Goal: Task Accomplishment & Management: Complete application form

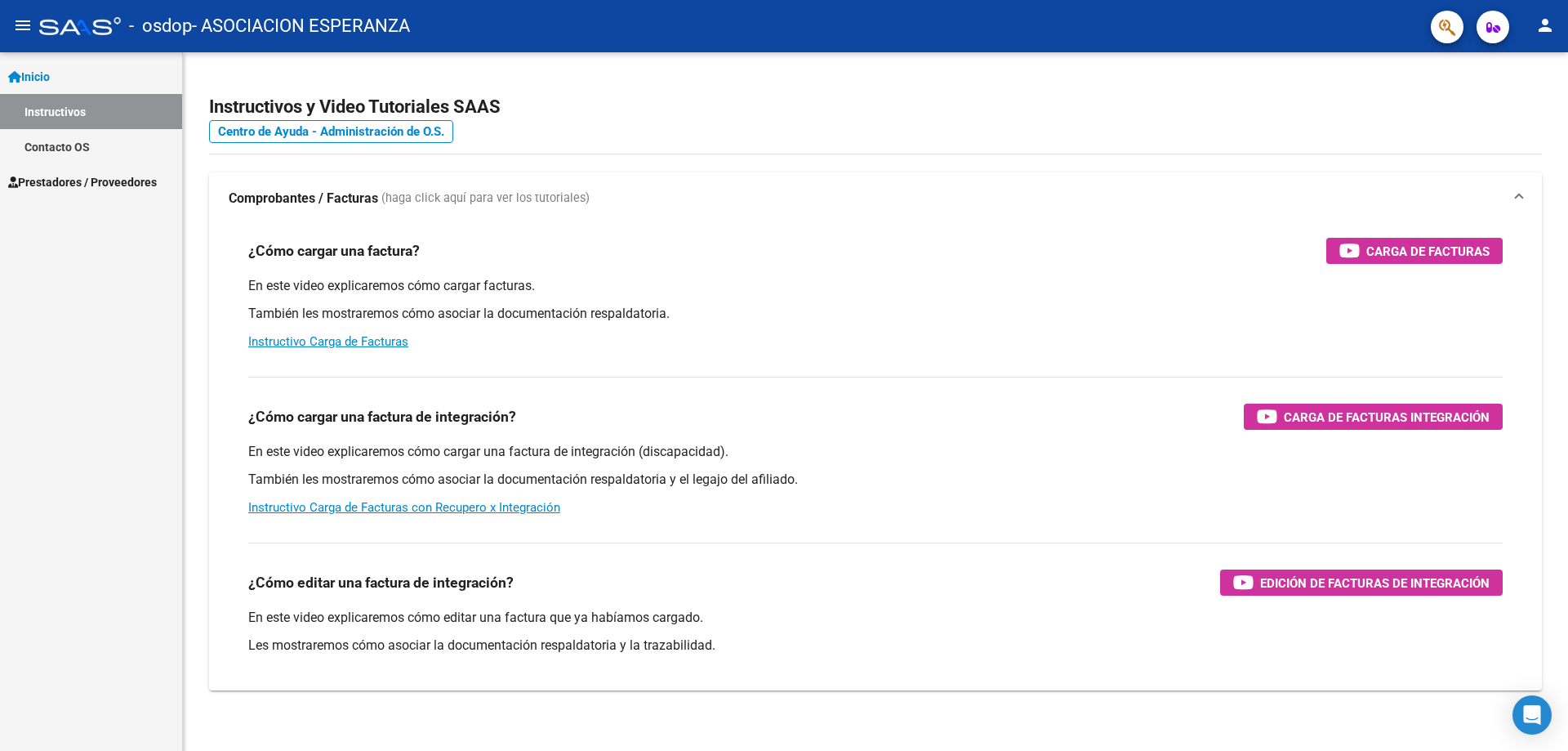
click at [56, 174] on span "Prestadores / Proveedores" at bounding box center [83, 182] width 149 height 18
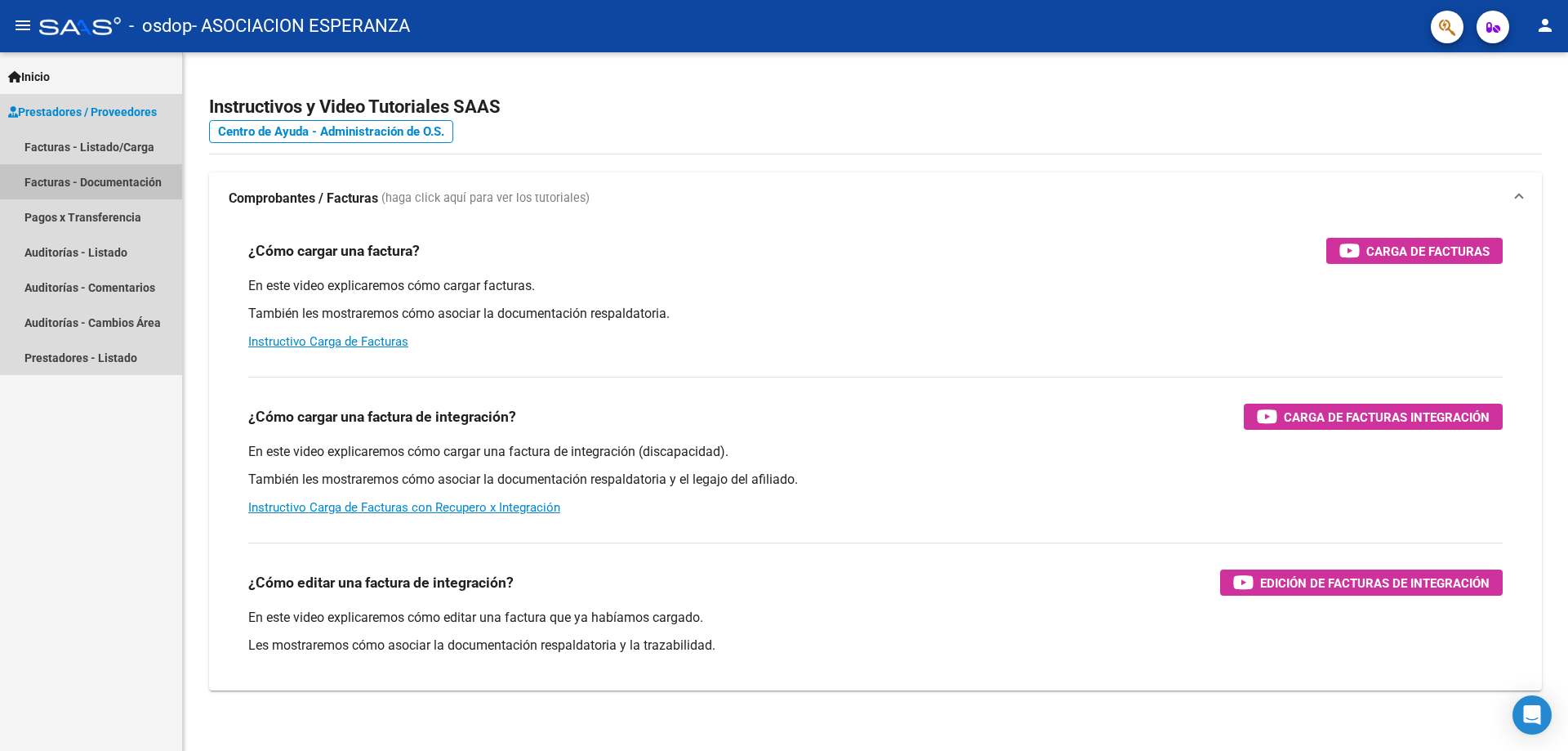
click at [104, 179] on link "Facturas - Documentación" at bounding box center [91, 182] width 182 height 35
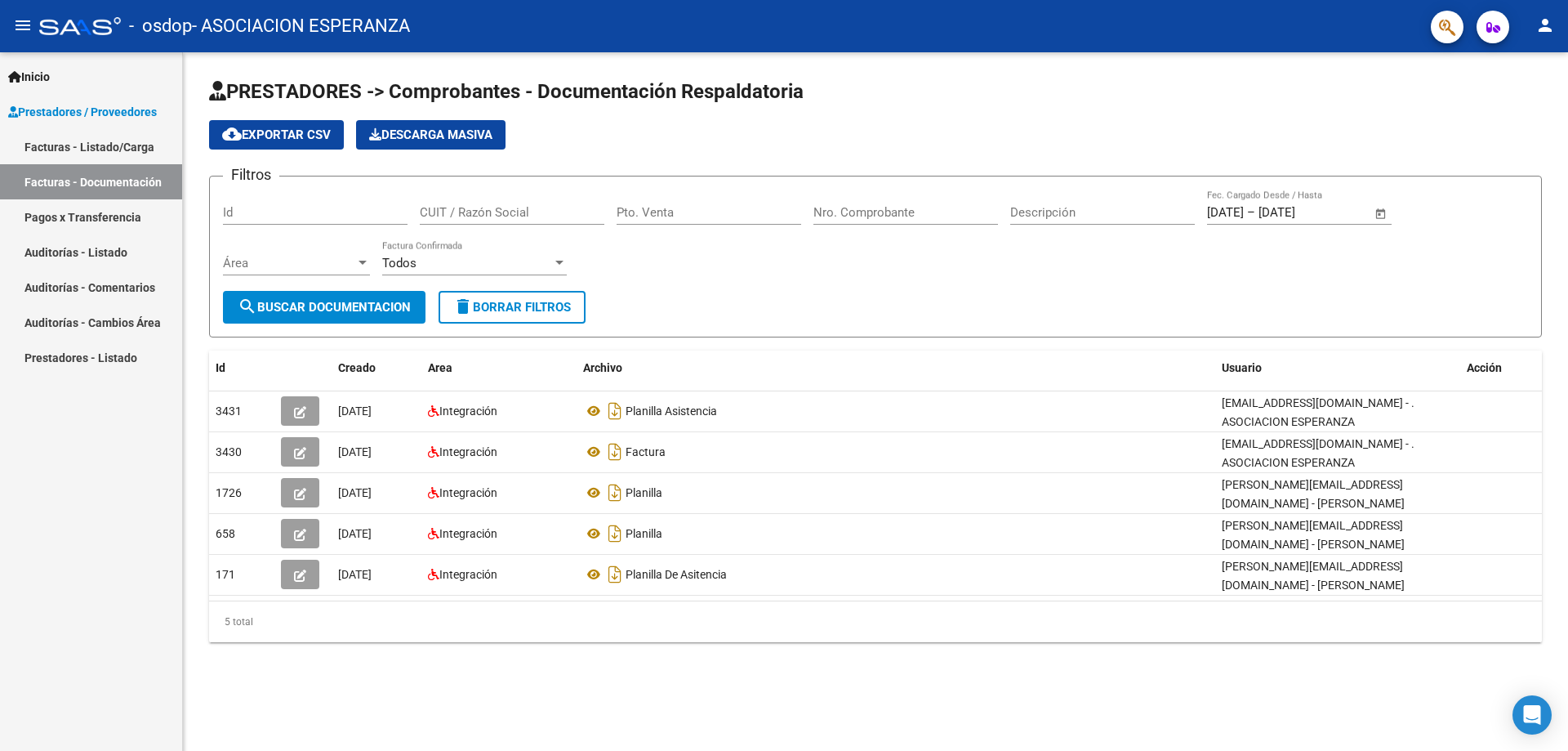
click at [117, 145] on link "Facturas - Listado/Carga" at bounding box center [91, 146] width 182 height 35
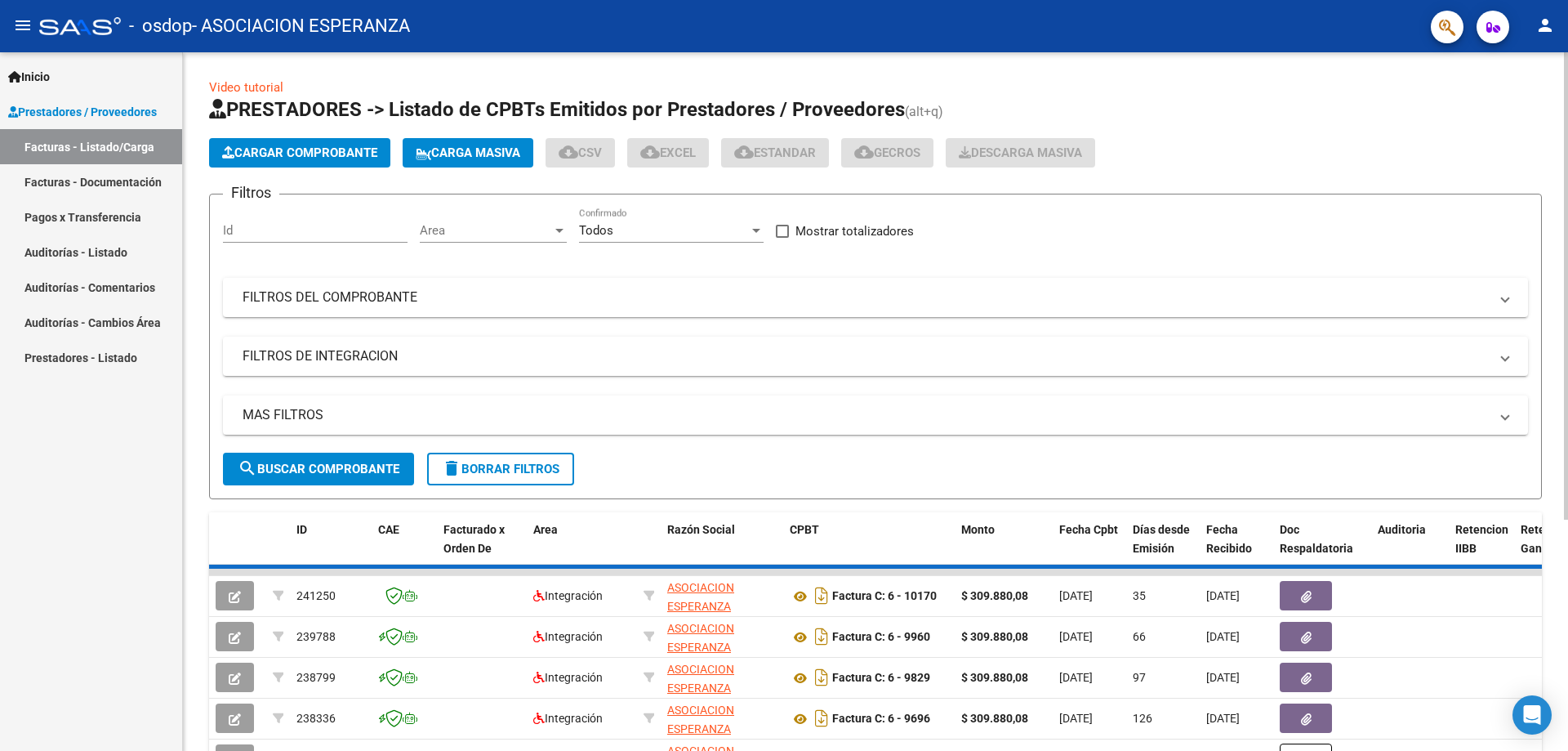
click at [320, 154] on span "Cargar Comprobante" at bounding box center [300, 152] width 156 height 14
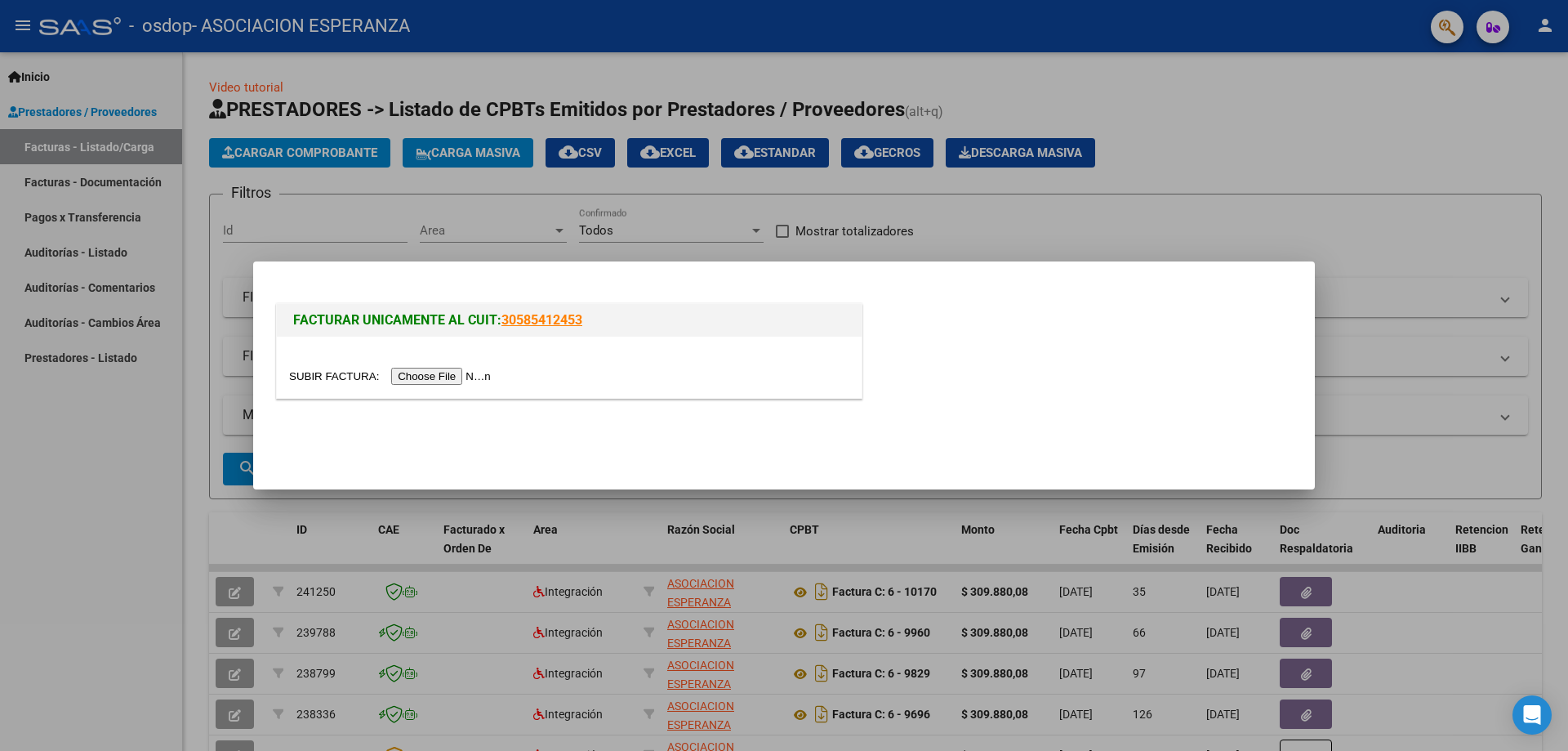
click at [478, 377] on input "file" at bounding box center [392, 376] width 206 height 17
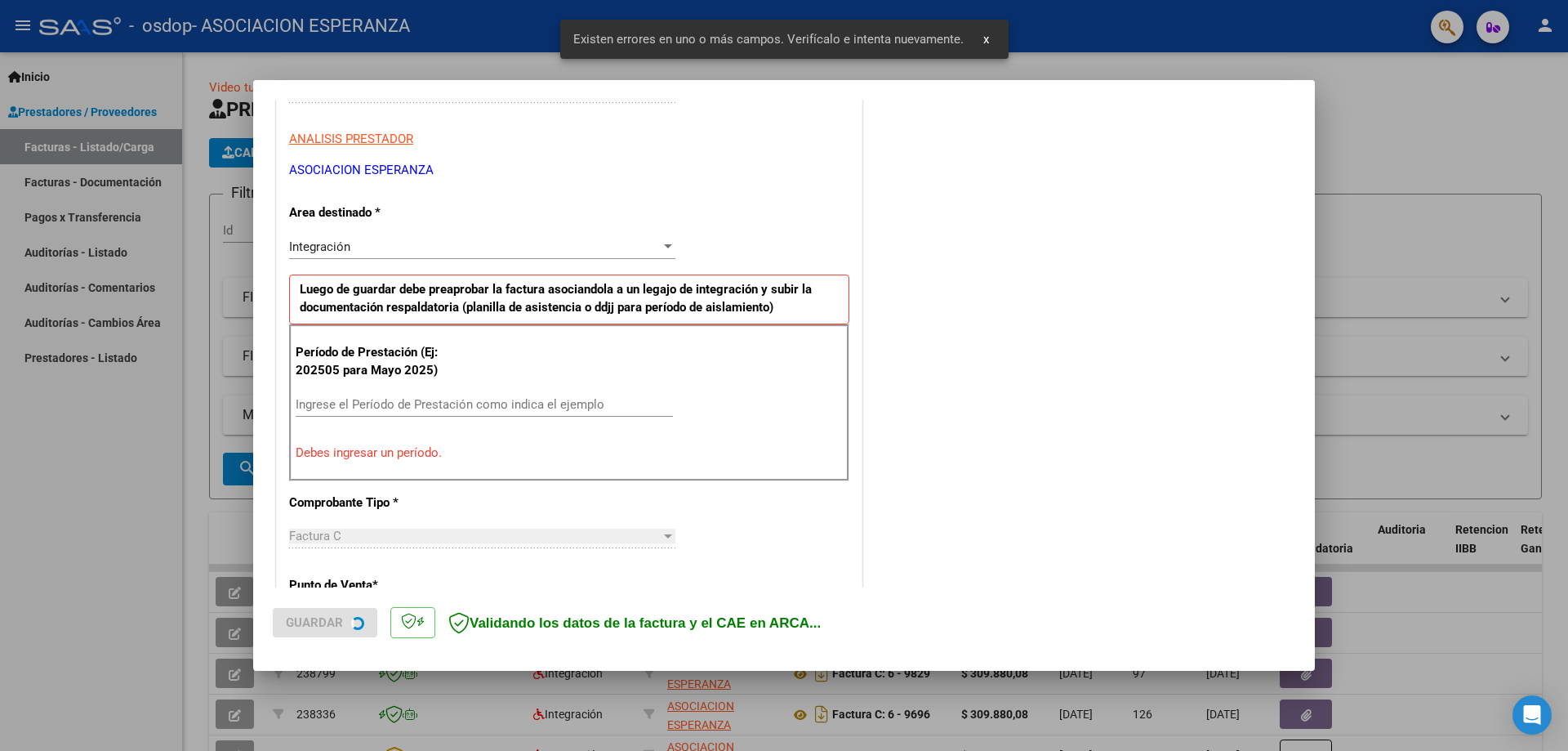
scroll to position [294, 0]
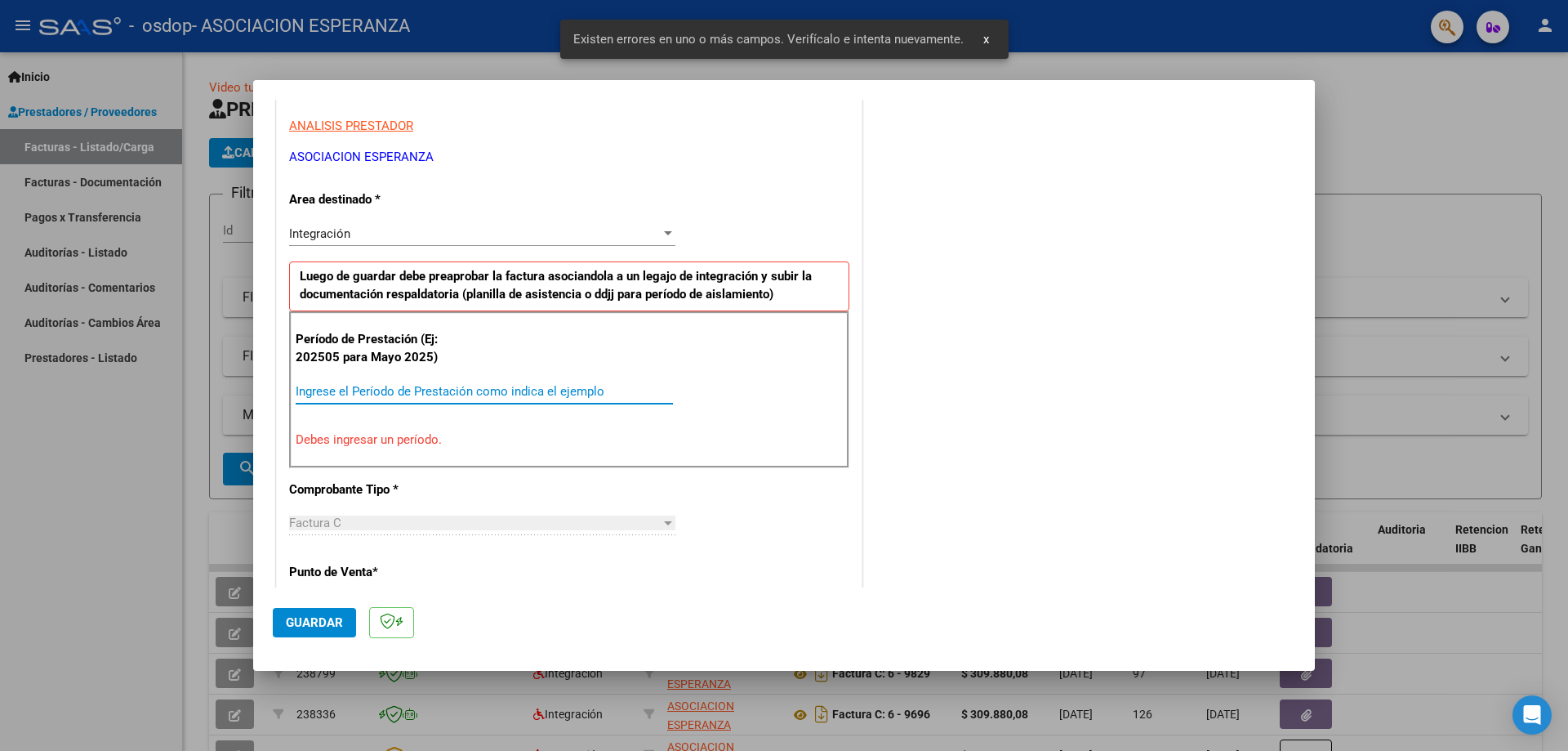
click at [370, 389] on input "Ingrese el Período de Prestación como indica el ejemplo" at bounding box center [484, 391] width 377 height 14
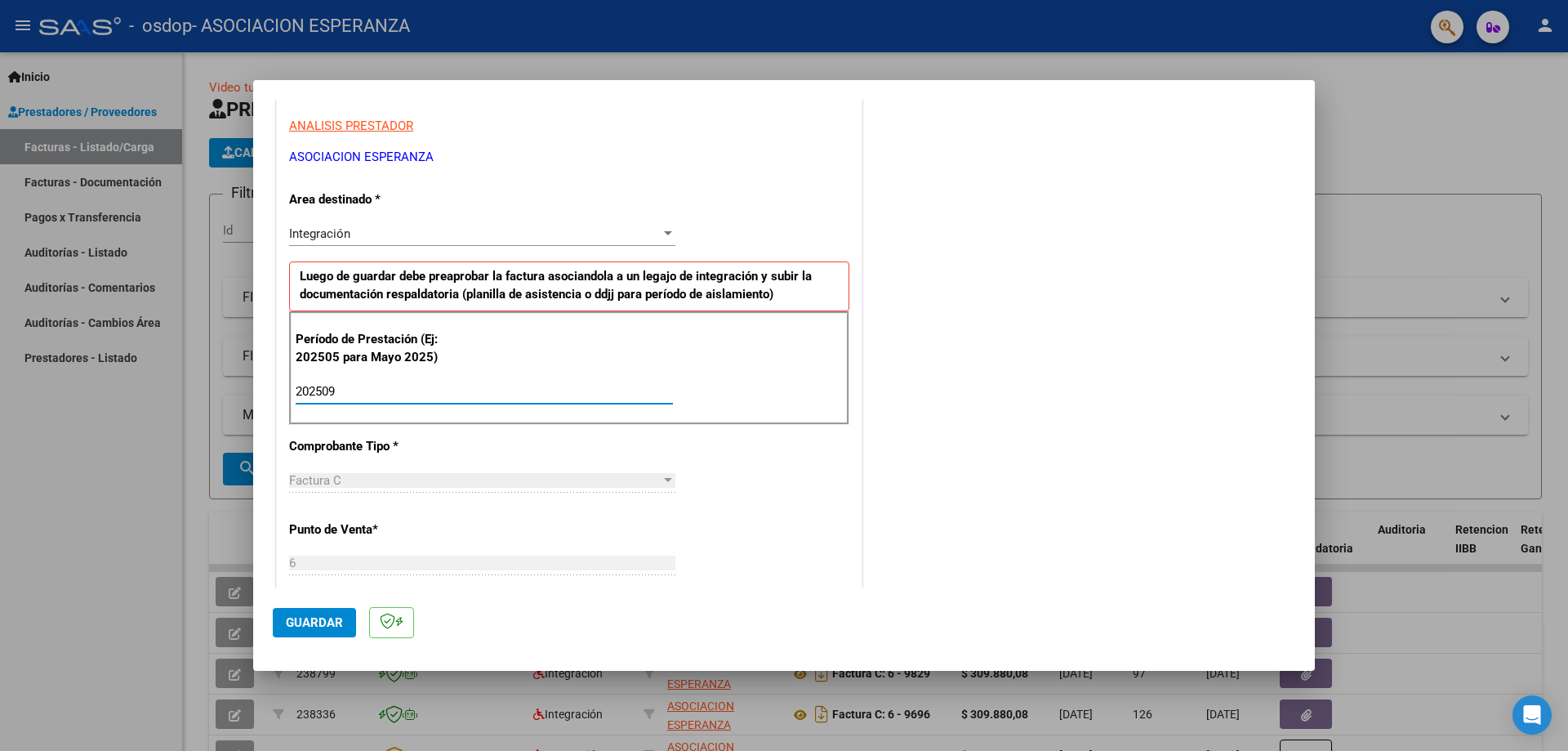
type input "202509"
click at [663, 226] on div "Integración" at bounding box center [482, 233] width 387 height 14
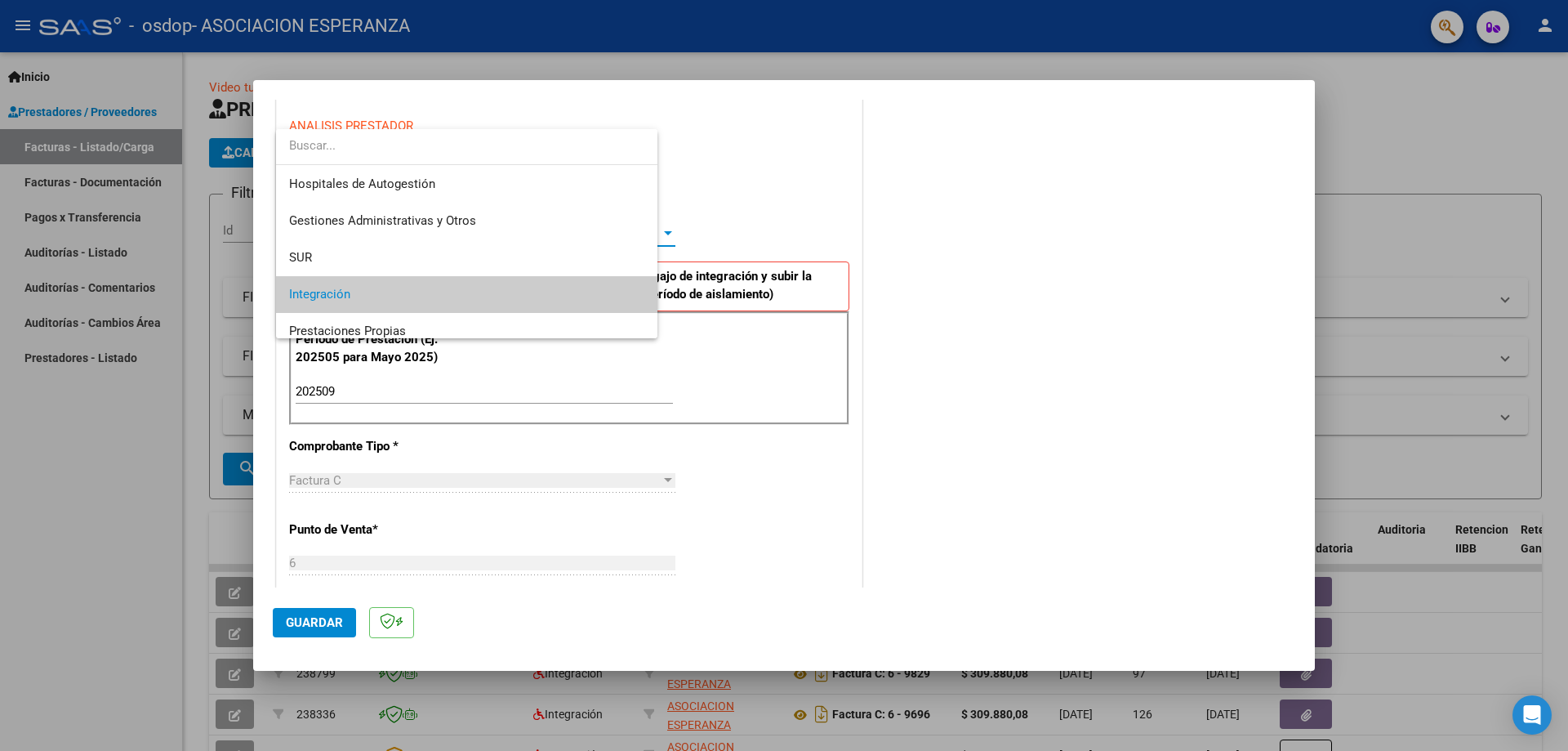
scroll to position [61, 0]
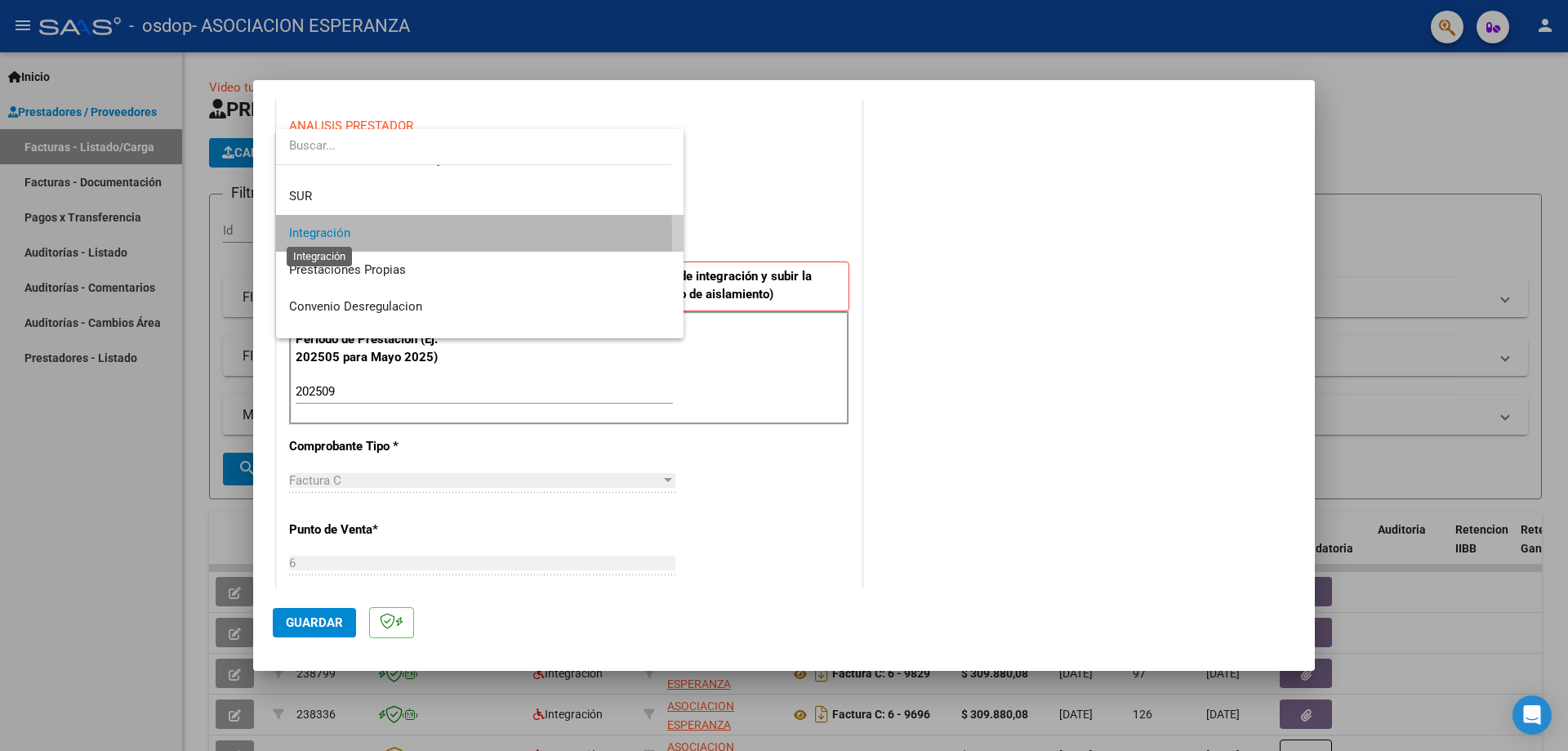
click at [315, 235] on span "Integración" at bounding box center [320, 232] width 61 height 14
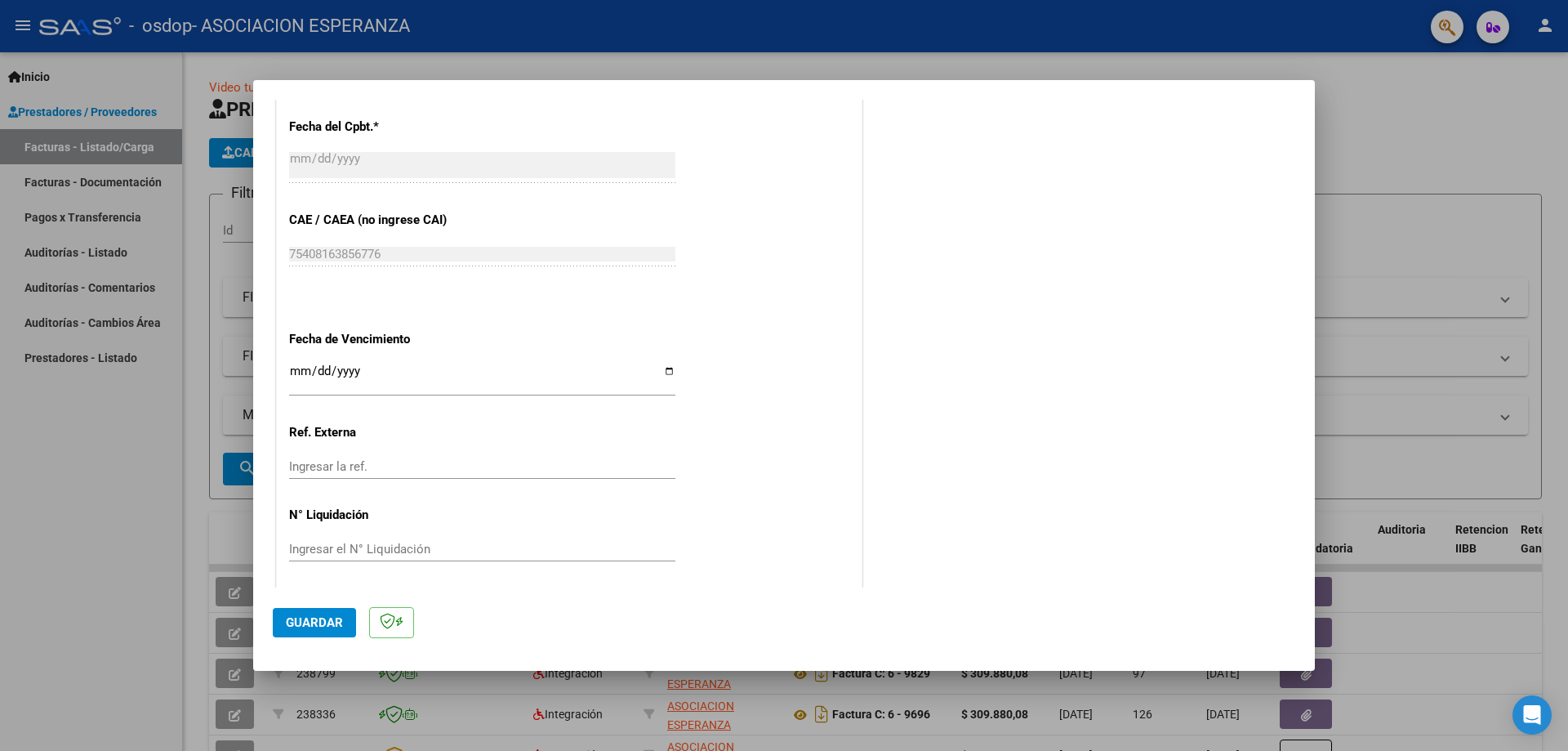
scroll to position [951, 0]
click at [668, 363] on input "Ingresar la fecha" at bounding box center [482, 371] width 387 height 26
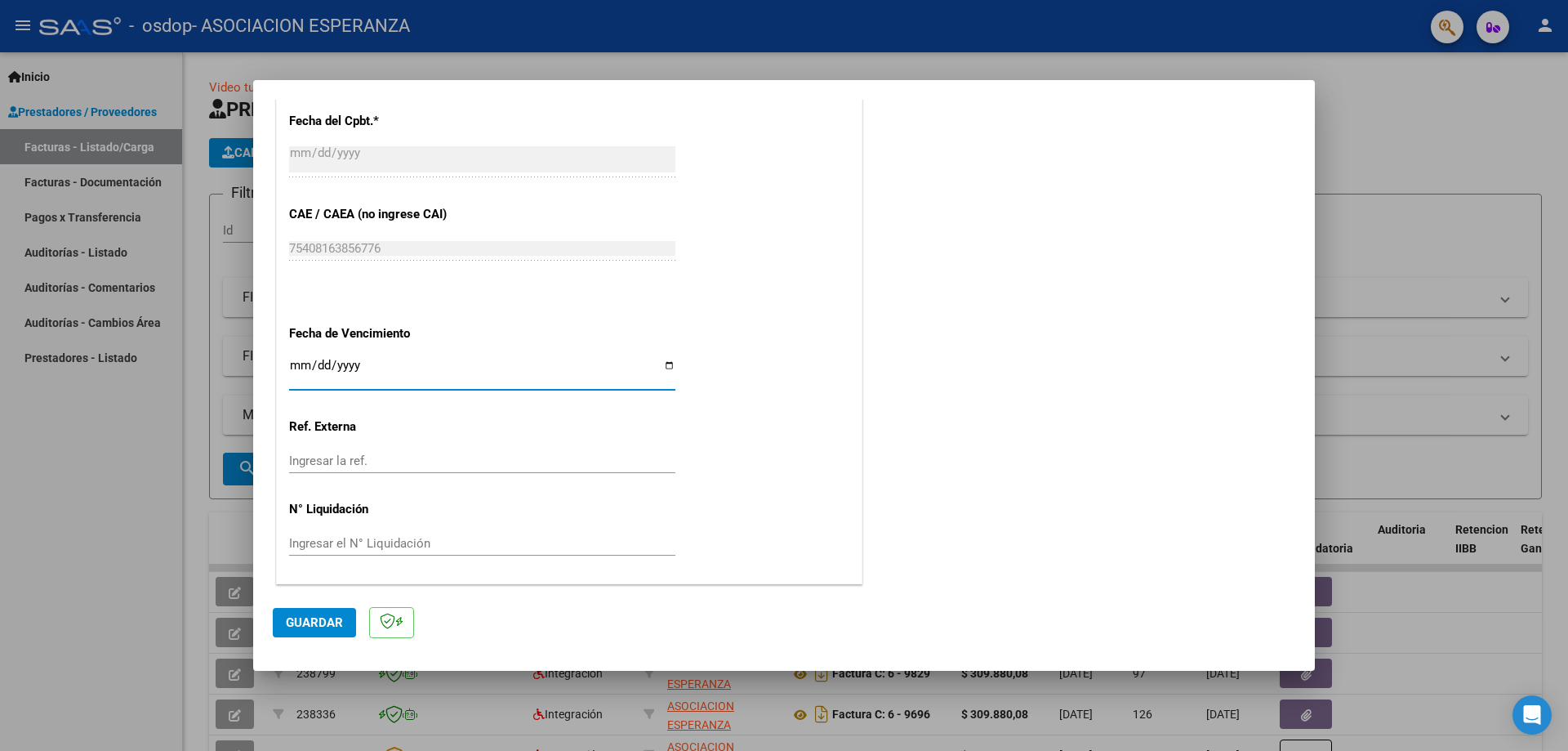
type input "[DATE]"
click at [309, 620] on span "Guardar" at bounding box center [314, 622] width 57 height 14
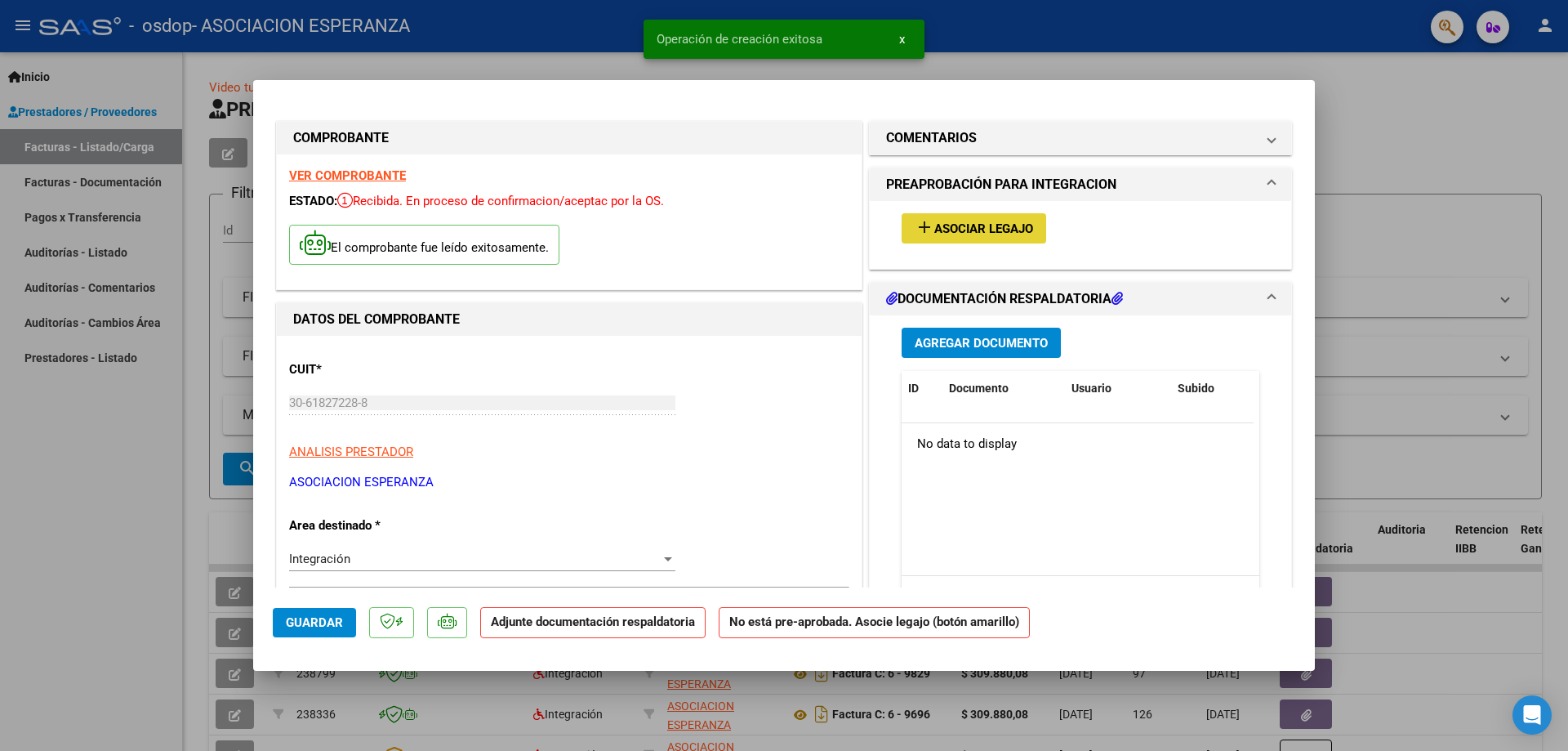
click at [915, 228] on mat-icon "add" at bounding box center [924, 227] width 20 height 20
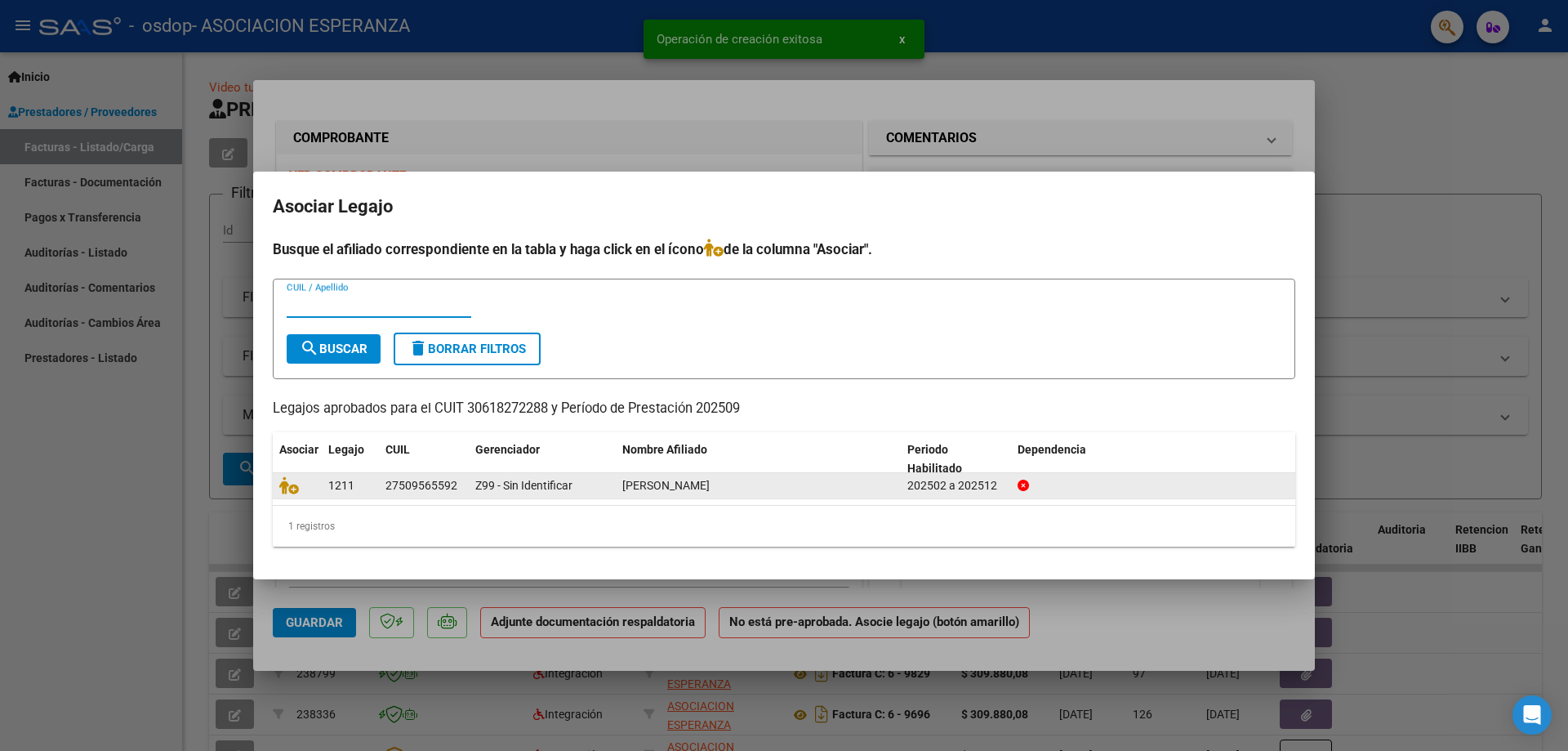
click at [332, 490] on span "1211" at bounding box center [341, 485] width 26 height 13
click at [282, 485] on icon at bounding box center [289, 485] width 20 height 18
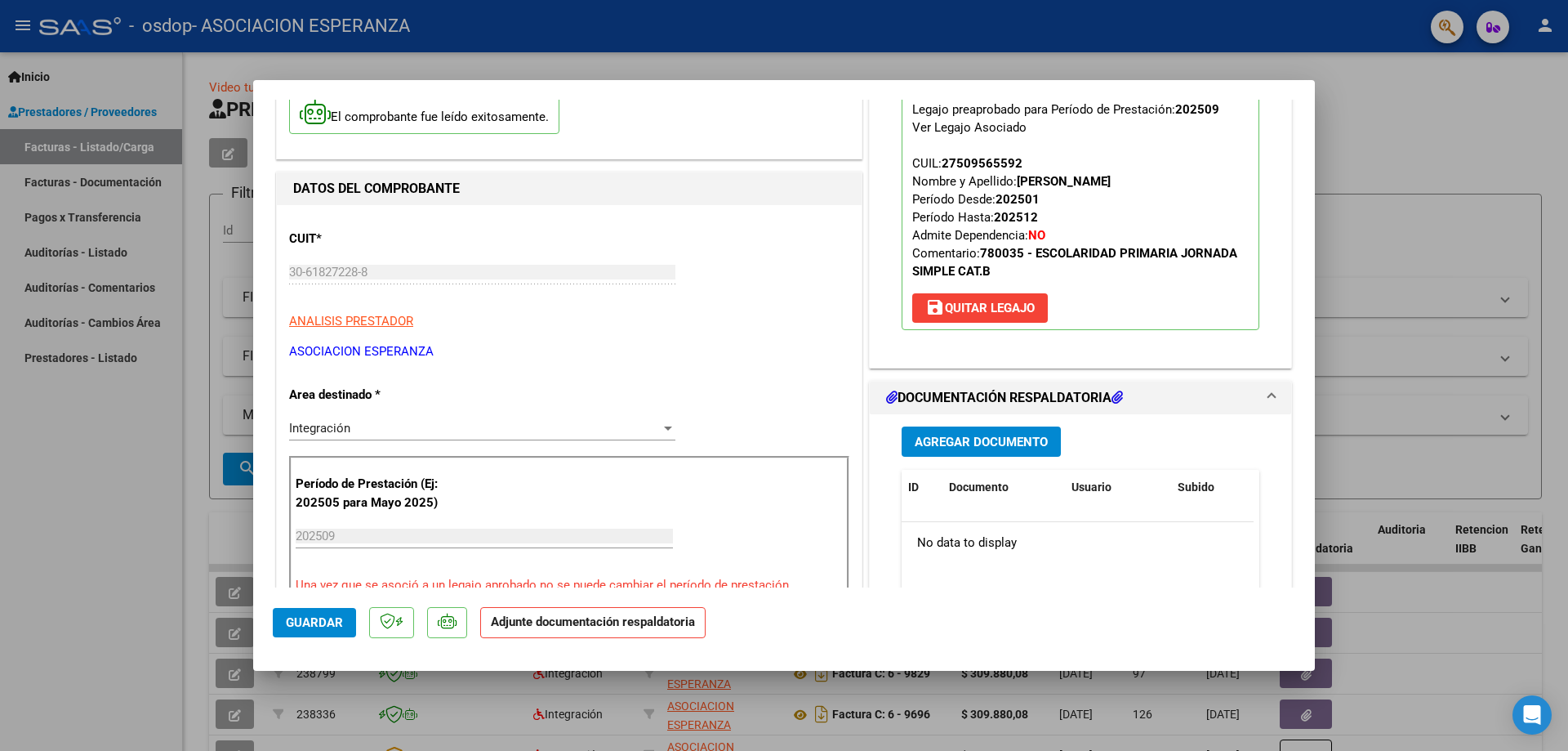
scroll to position [327, 0]
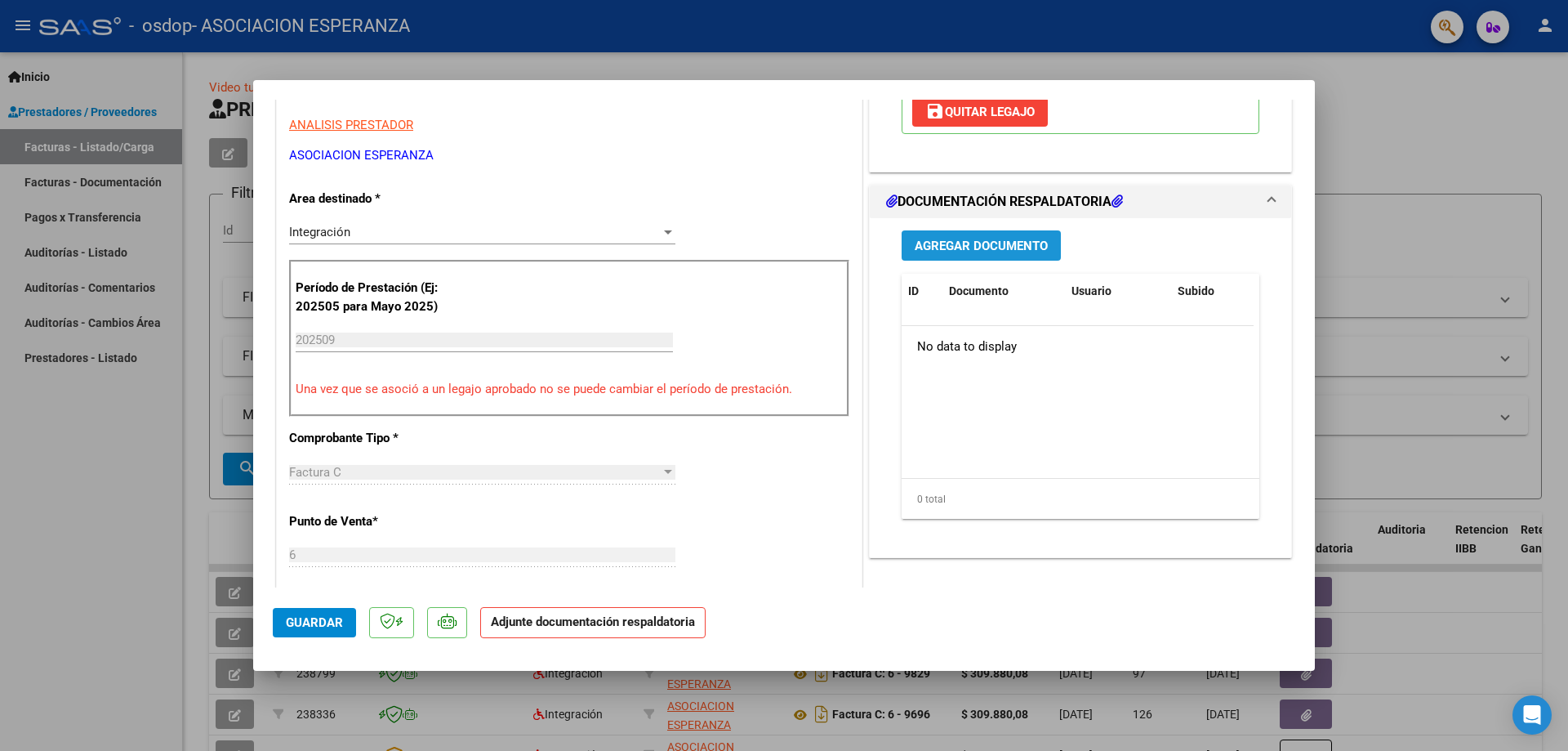
click at [999, 247] on span "Agregar Documento" at bounding box center [981, 246] width 133 height 14
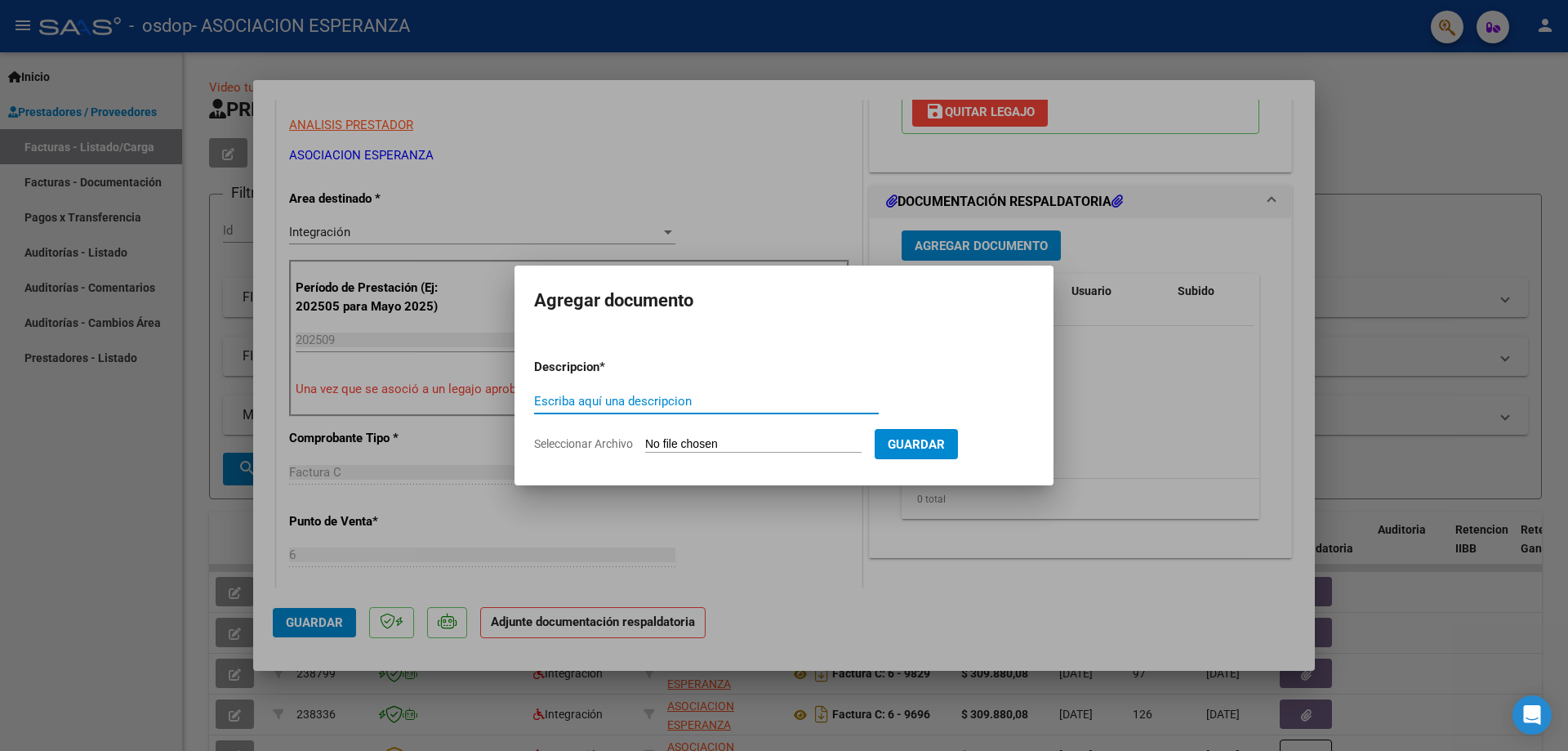
click at [641, 404] on input "Escriba aquí una descripcion" at bounding box center [706, 400] width 345 height 14
type input "factura"
click at [736, 445] on input "Seleccionar Archivo" at bounding box center [753, 445] width 217 height 15
type input "C:\fakepath\00017FCC000060001046320251001.pdf"
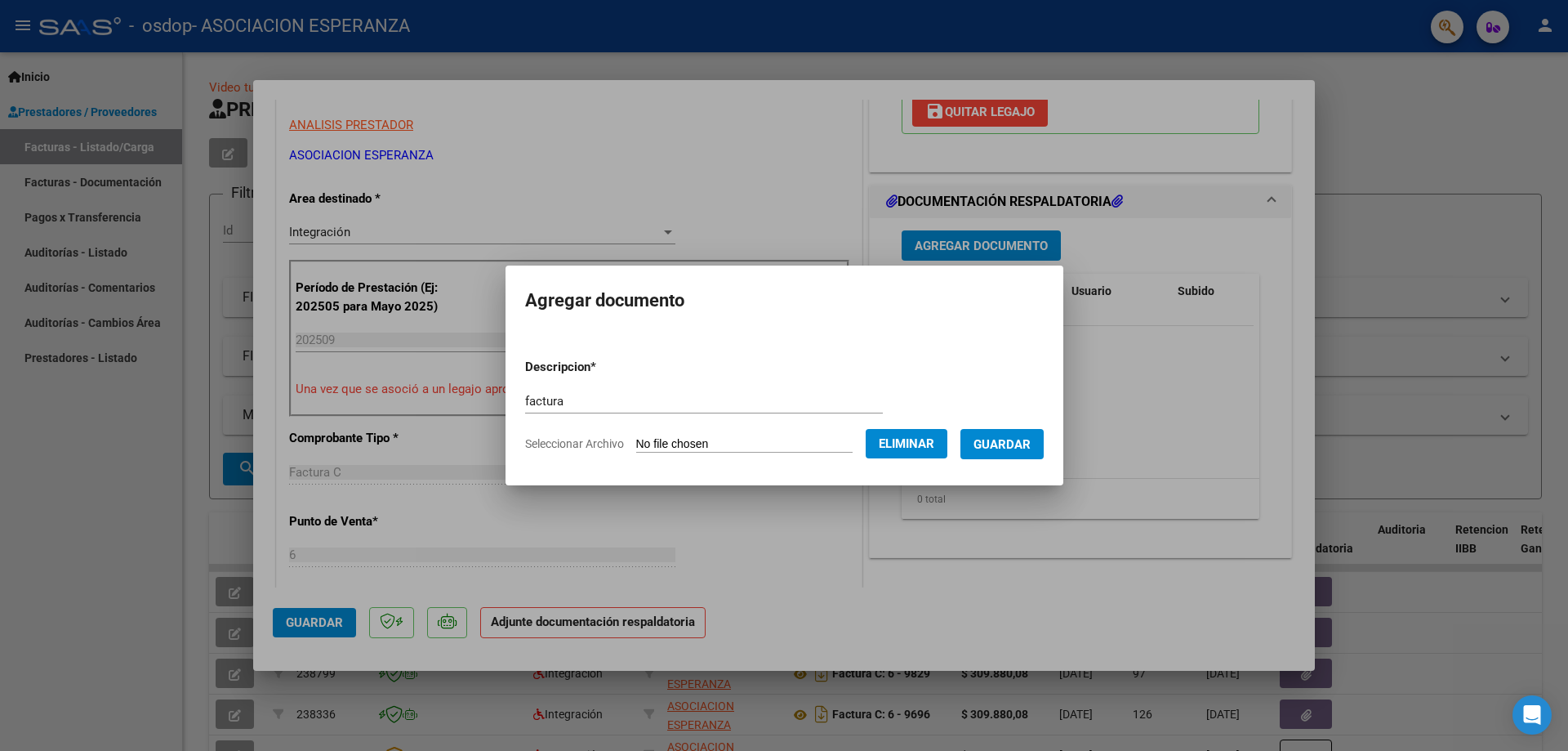
click at [1009, 442] on span "Guardar" at bounding box center [1002, 444] width 57 height 14
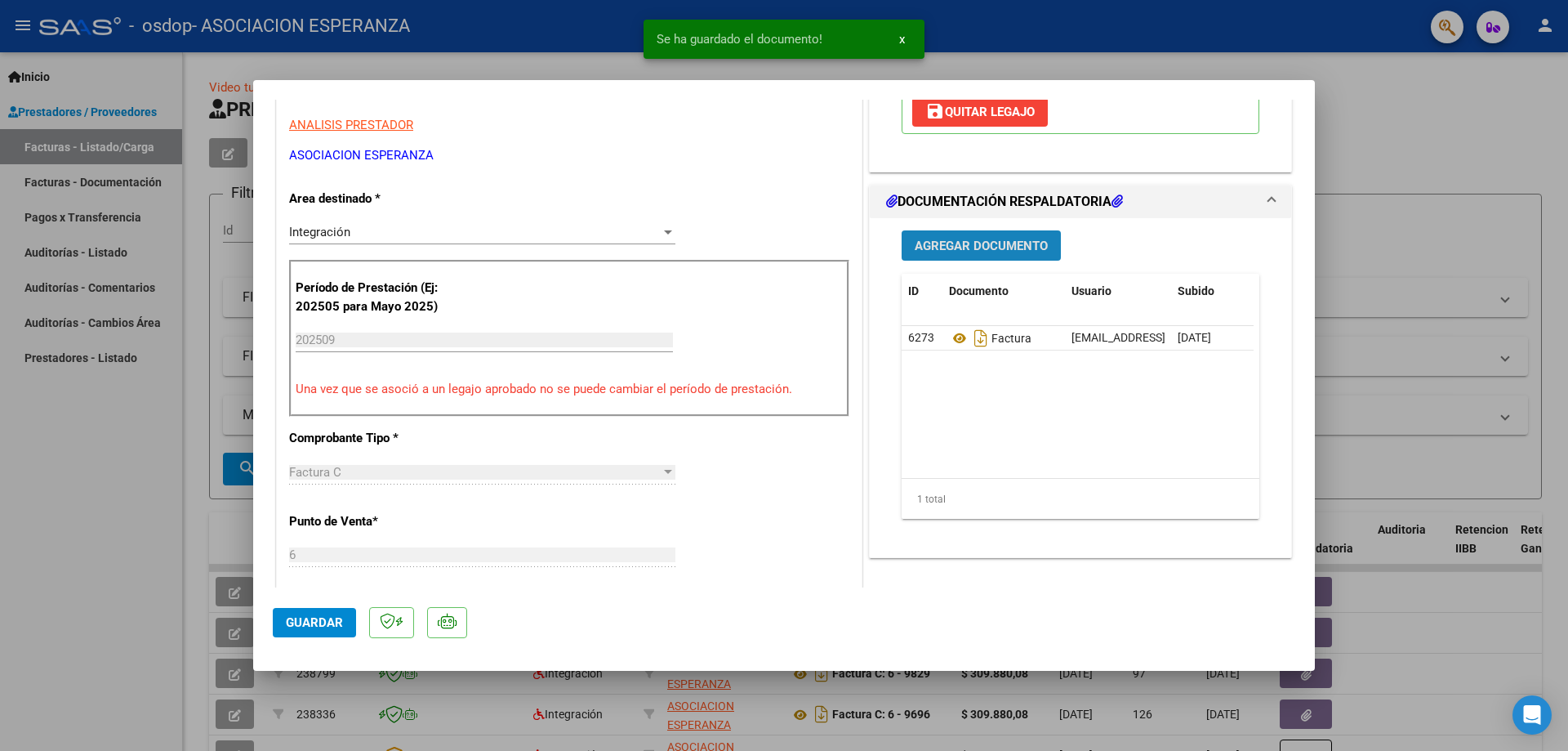
click at [999, 253] on span "Agregar Documento" at bounding box center [981, 246] width 133 height 14
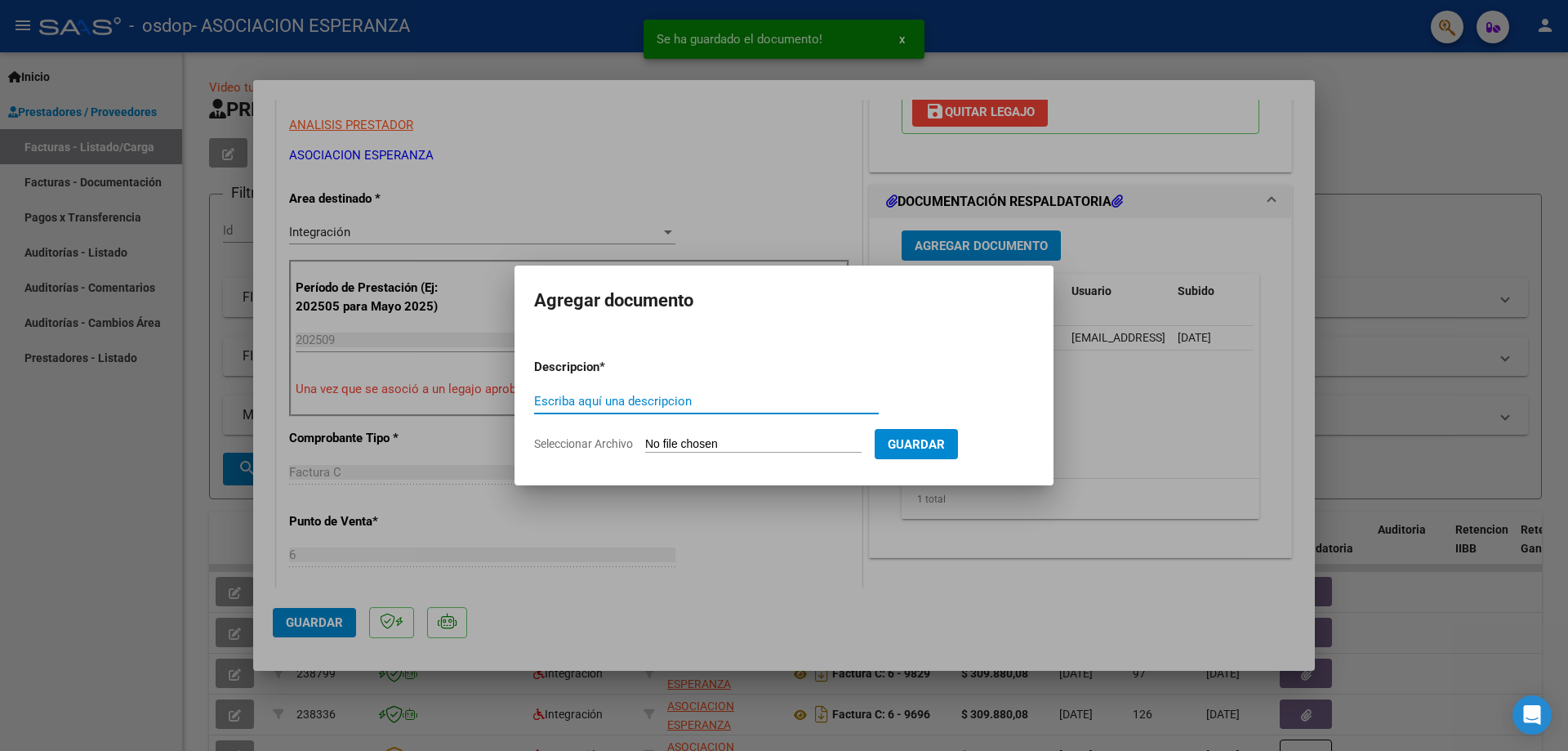
click at [646, 400] on input "Escriba aquí una descripcion" at bounding box center [706, 400] width 345 height 14
type input "planilla asistencia"
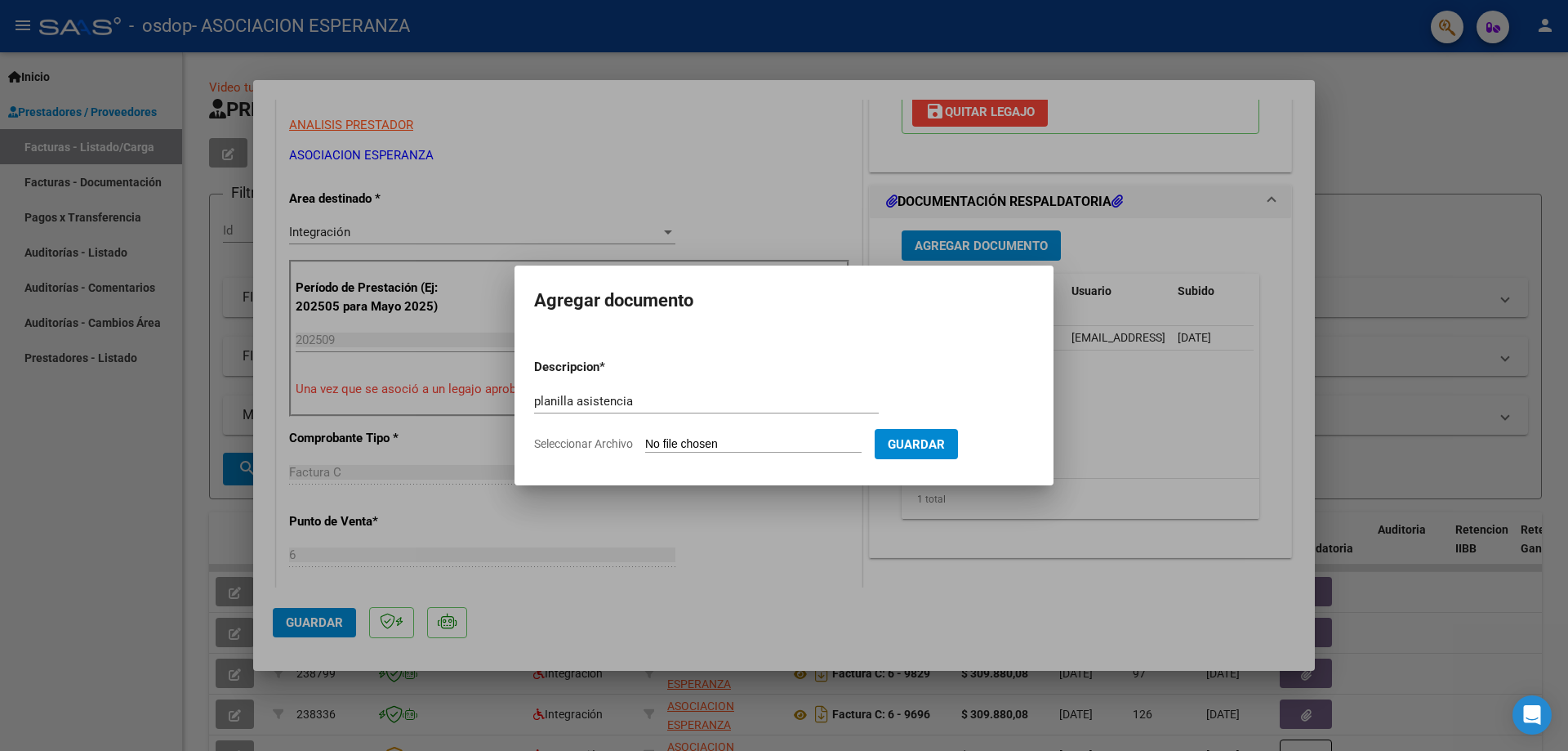
click at [748, 444] on input "Seleccionar Archivo" at bounding box center [753, 445] width 217 height 15
type input "C:\fakepath\[PERSON_NAME], Morena - Asist mes [DATE].pdf"
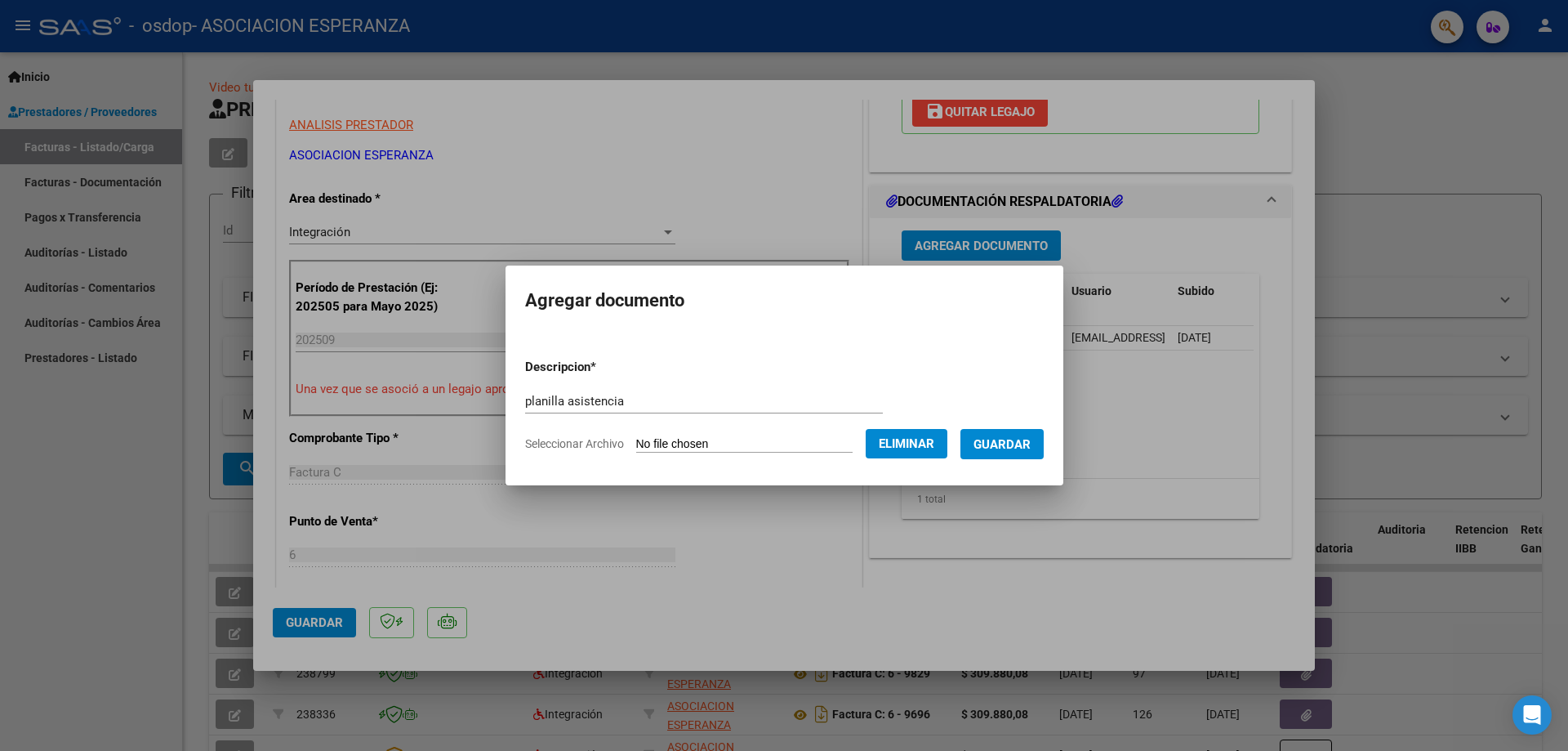
click at [1015, 439] on span "Guardar" at bounding box center [1002, 444] width 57 height 14
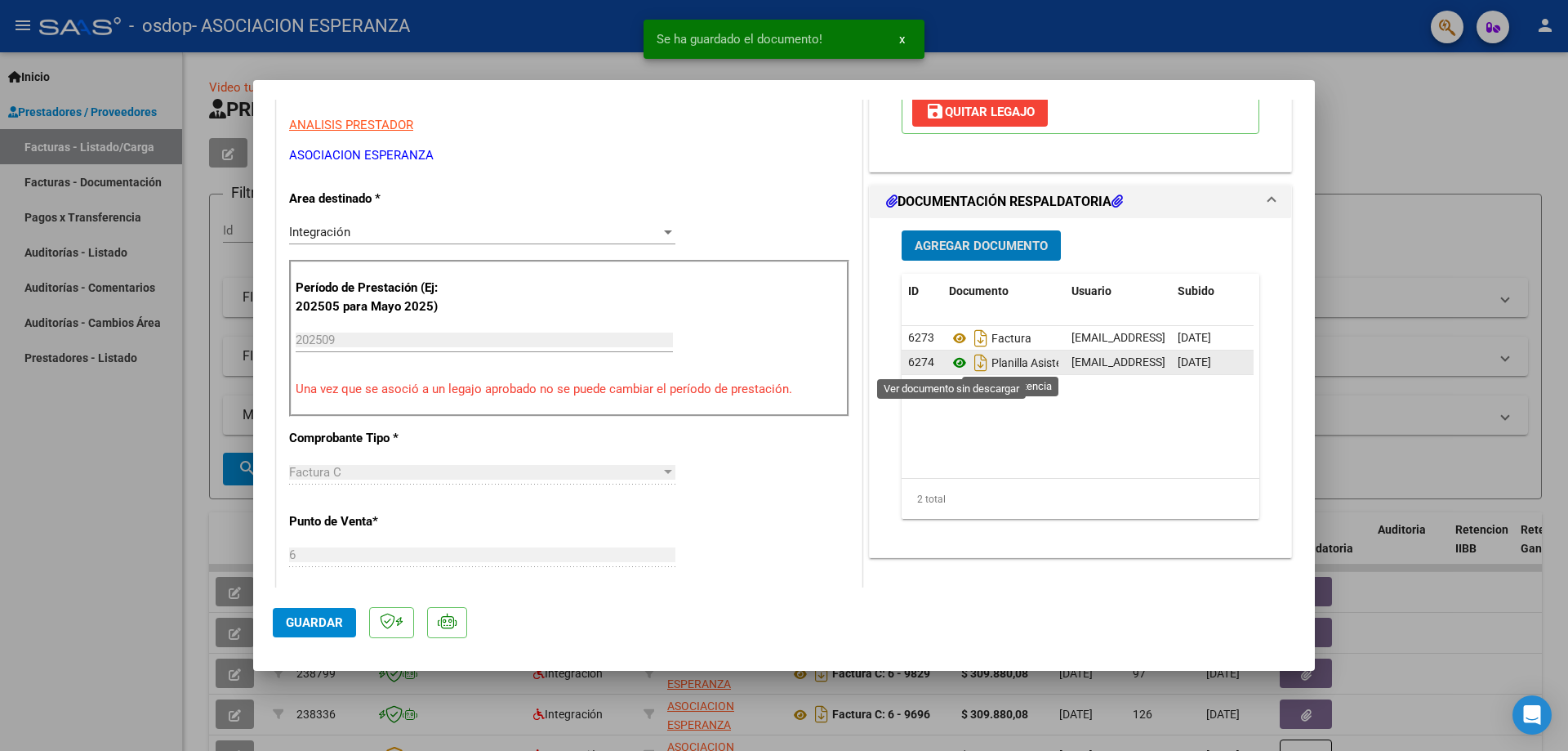
click at [955, 360] on icon at bounding box center [960, 362] width 21 height 20
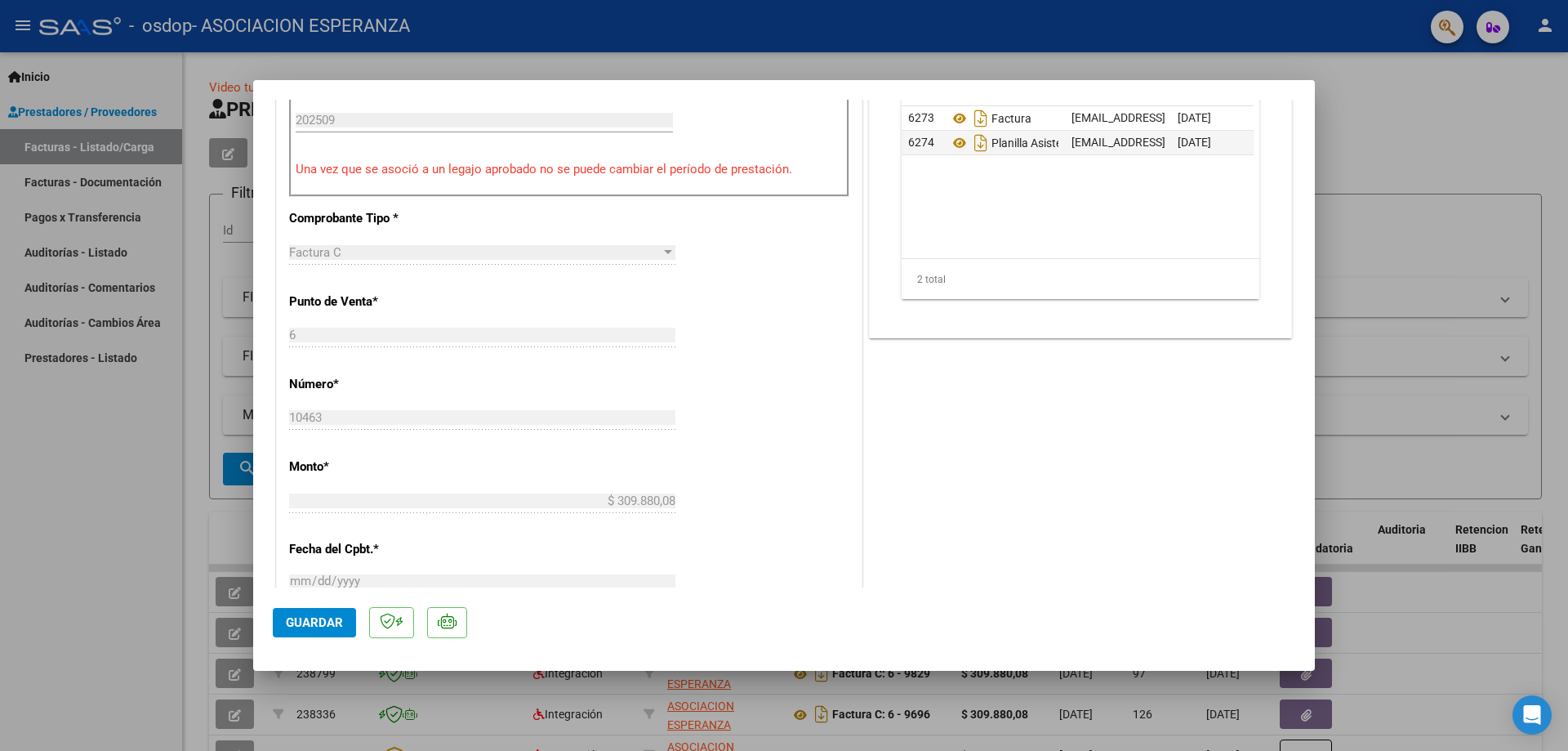
scroll to position [403, 0]
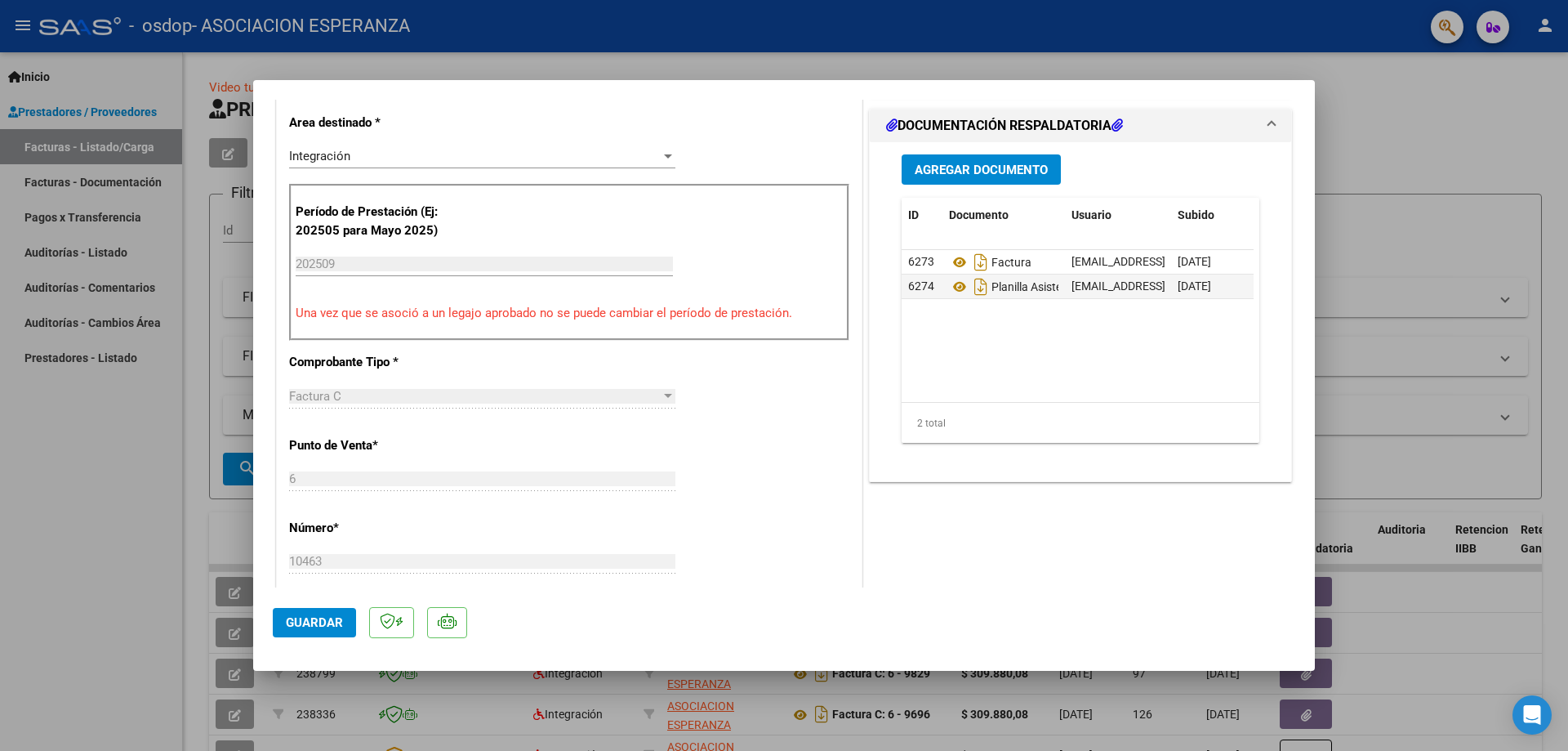
click at [331, 621] on span "Guardar" at bounding box center [314, 622] width 57 height 14
click at [900, 36] on span "x" at bounding box center [902, 38] width 6 height 14
click at [325, 617] on span "Guardar" at bounding box center [314, 622] width 57 height 14
click at [1370, 101] on div at bounding box center [784, 376] width 1568 height 751
type input "$ 0,00"
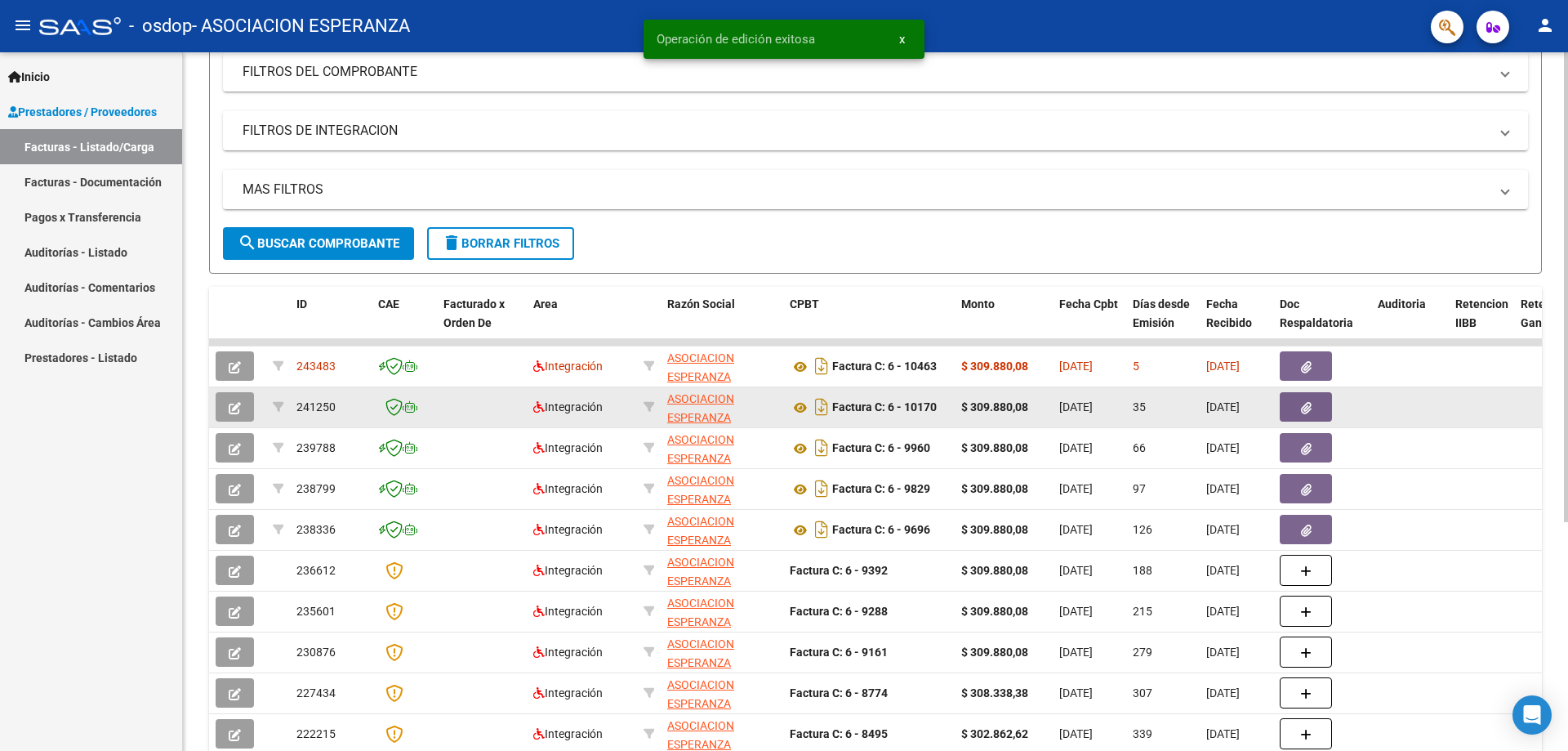
scroll to position [246, 0]
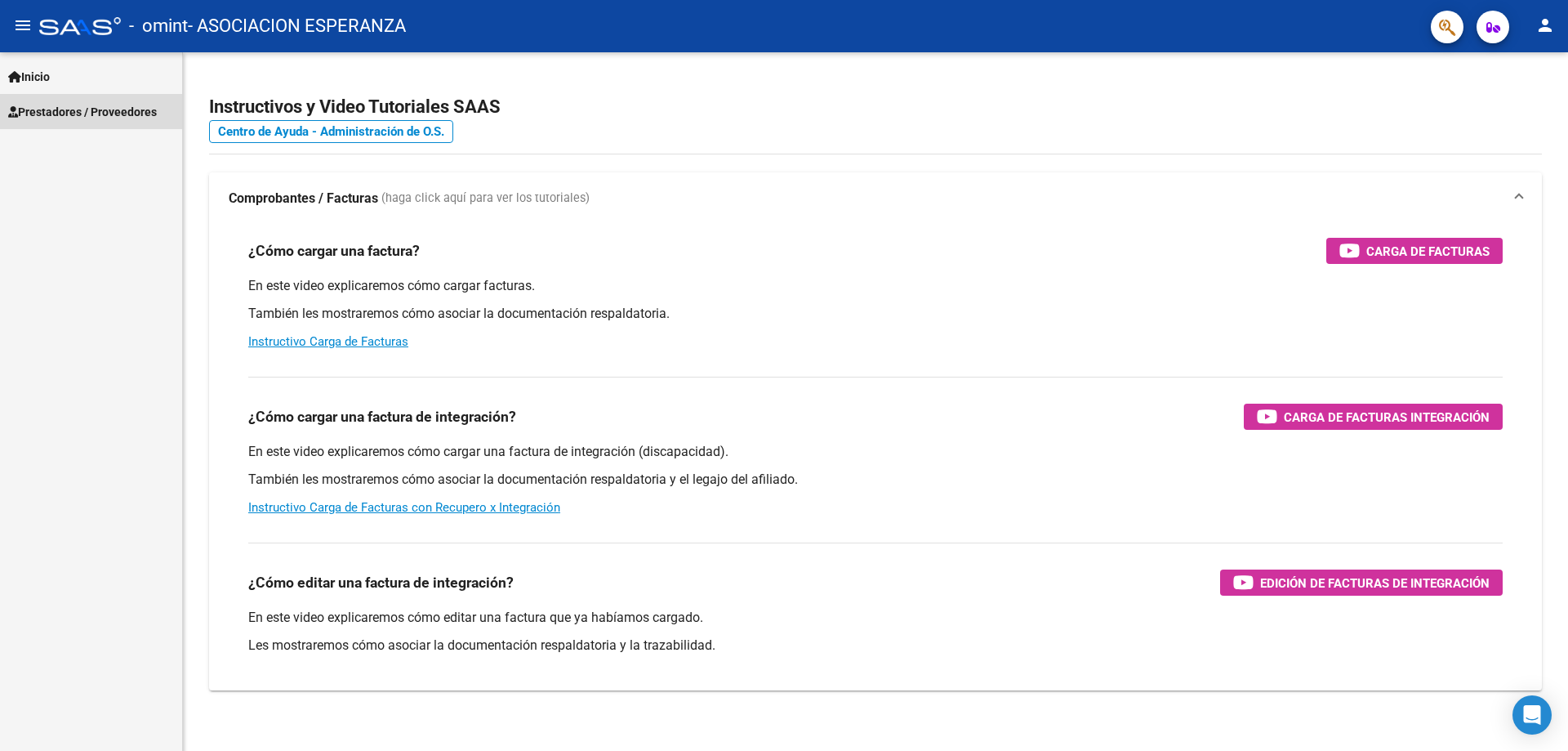
click at [74, 107] on span "Prestadores / Proveedores" at bounding box center [83, 112] width 149 height 18
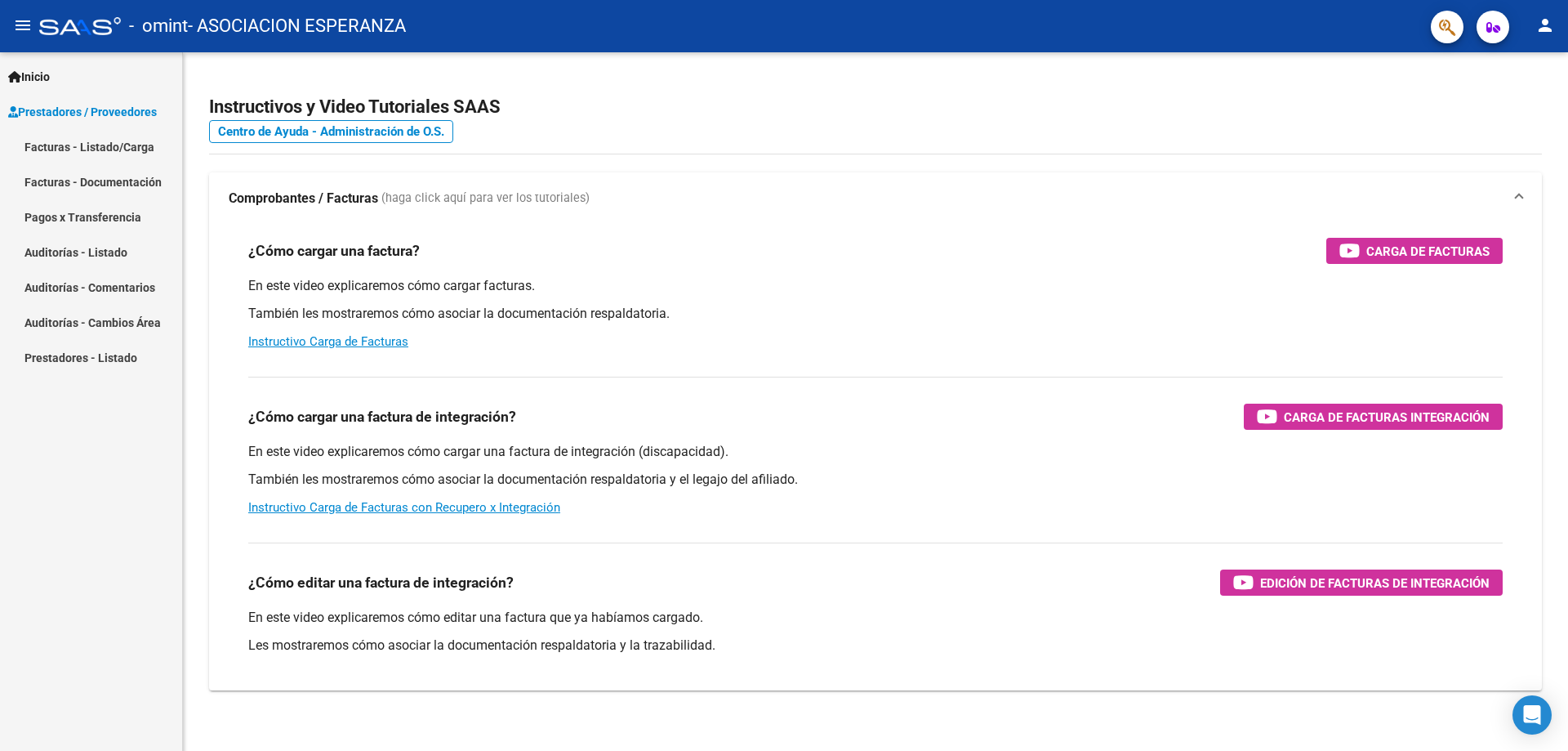
click at [82, 149] on link "Facturas - Listado/Carga" at bounding box center [91, 146] width 182 height 35
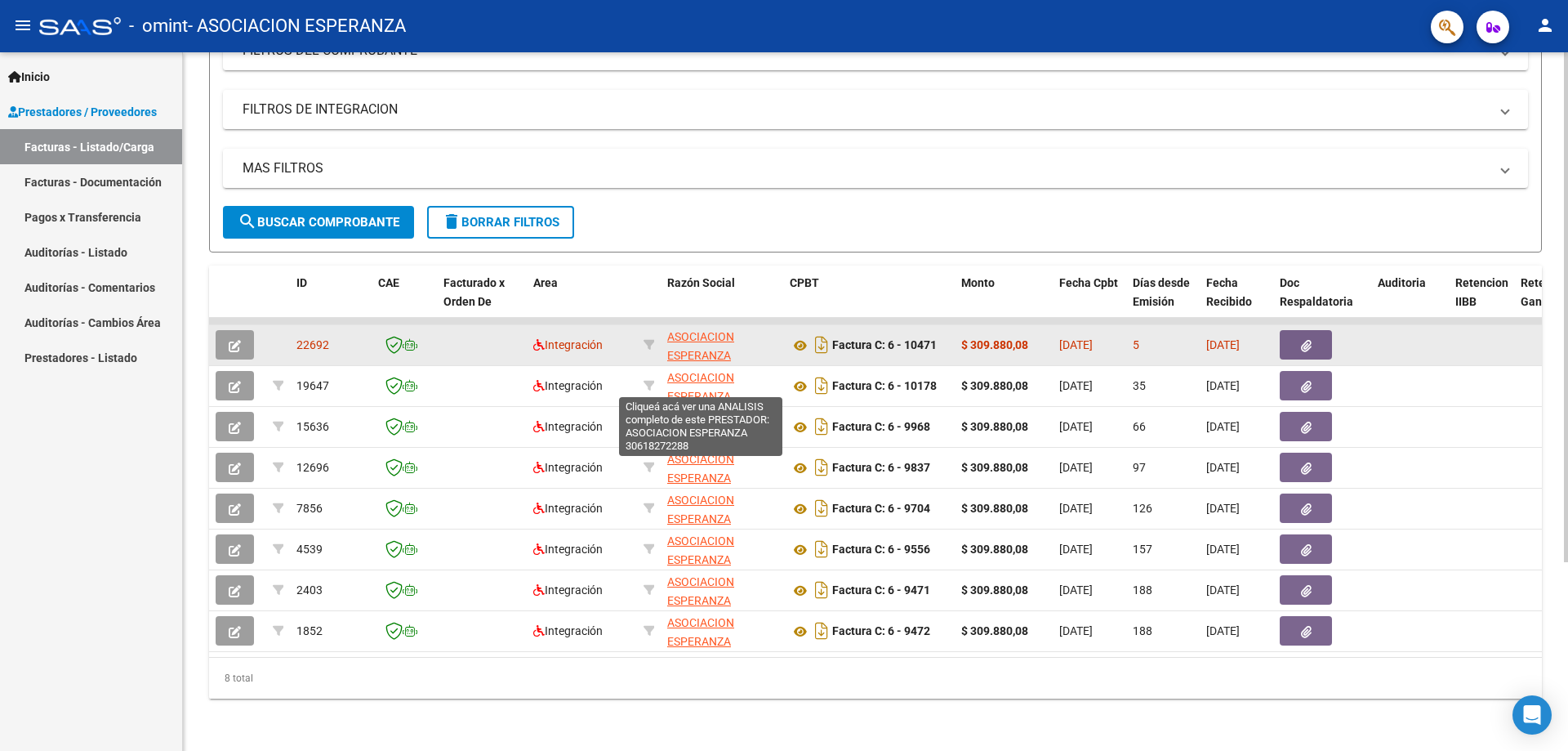
scroll to position [259, 0]
click at [1310, 340] on icon "button" at bounding box center [1305, 346] width 11 height 12
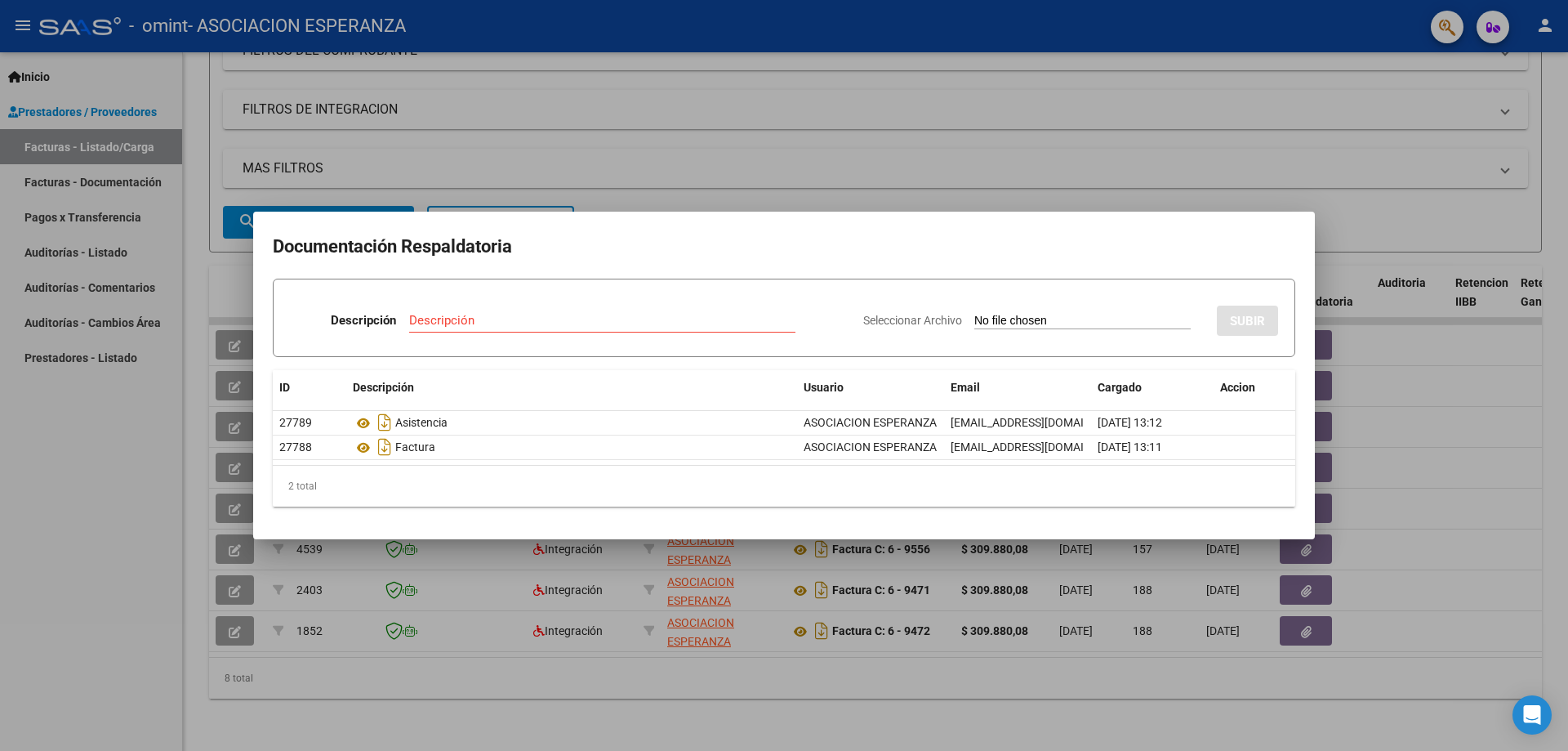
click at [1223, 86] on div at bounding box center [784, 376] width 1568 height 751
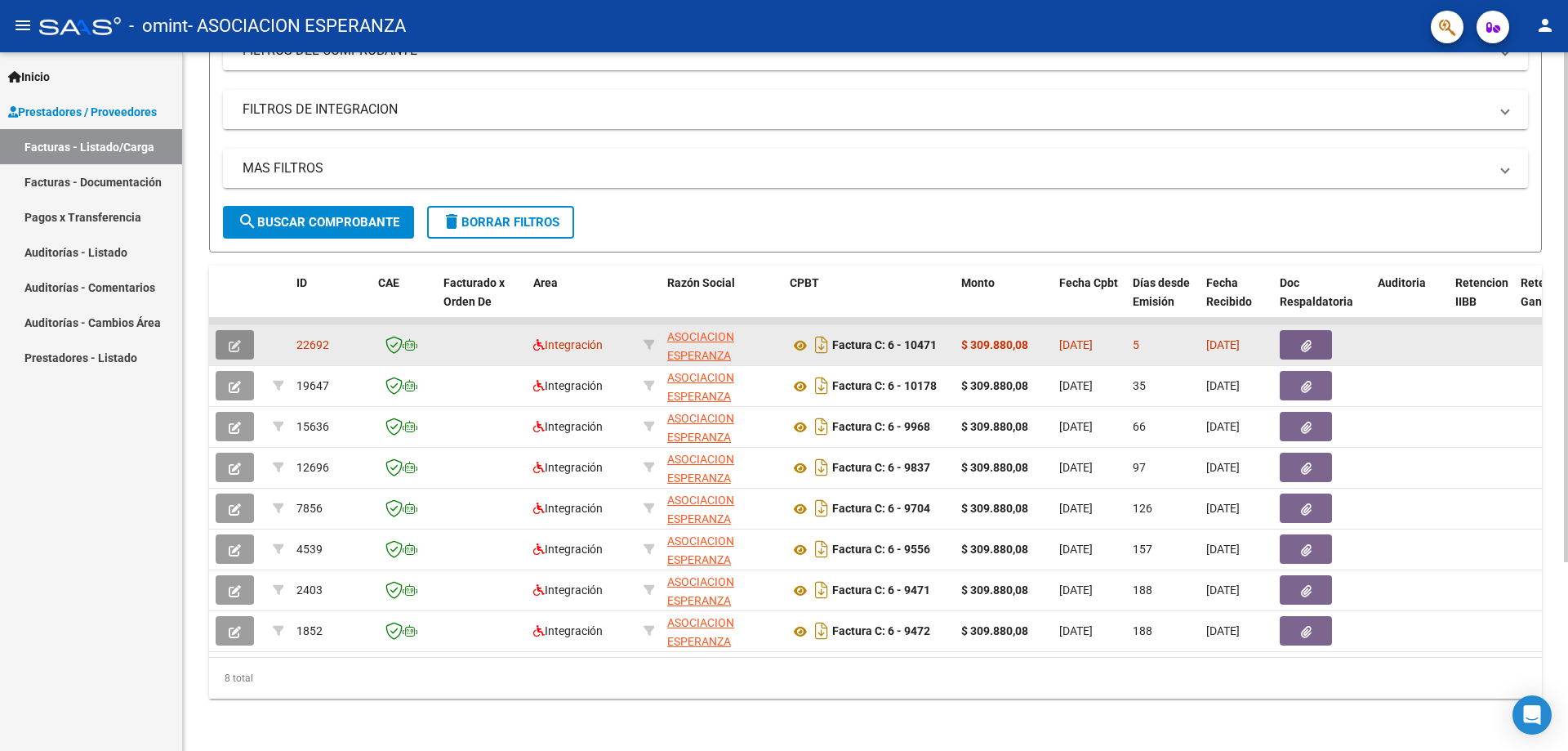
click at [240, 340] on icon "button" at bounding box center [234, 346] width 12 height 12
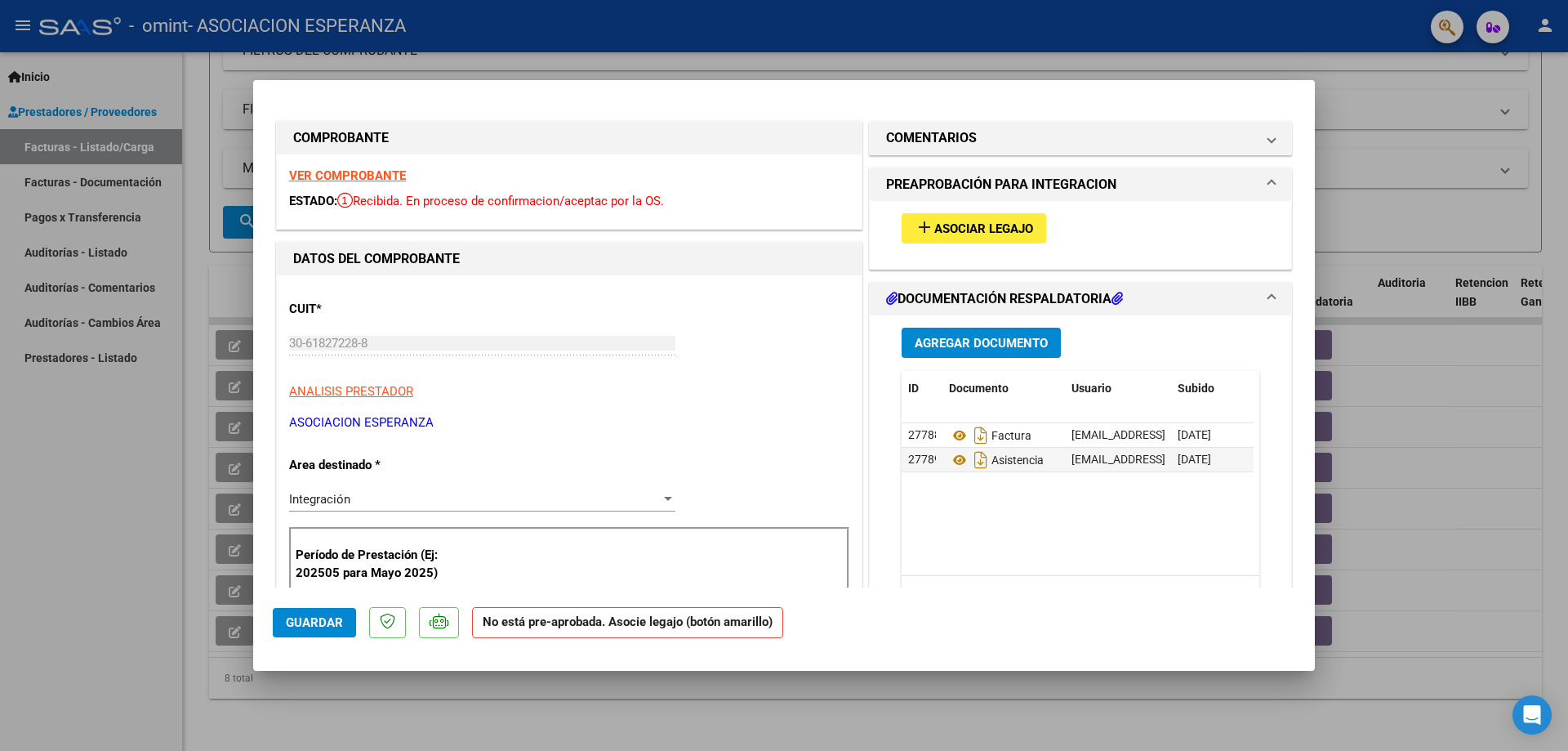
click at [933, 218] on button "add Asociar Legajo" at bounding box center [973, 228] width 144 height 31
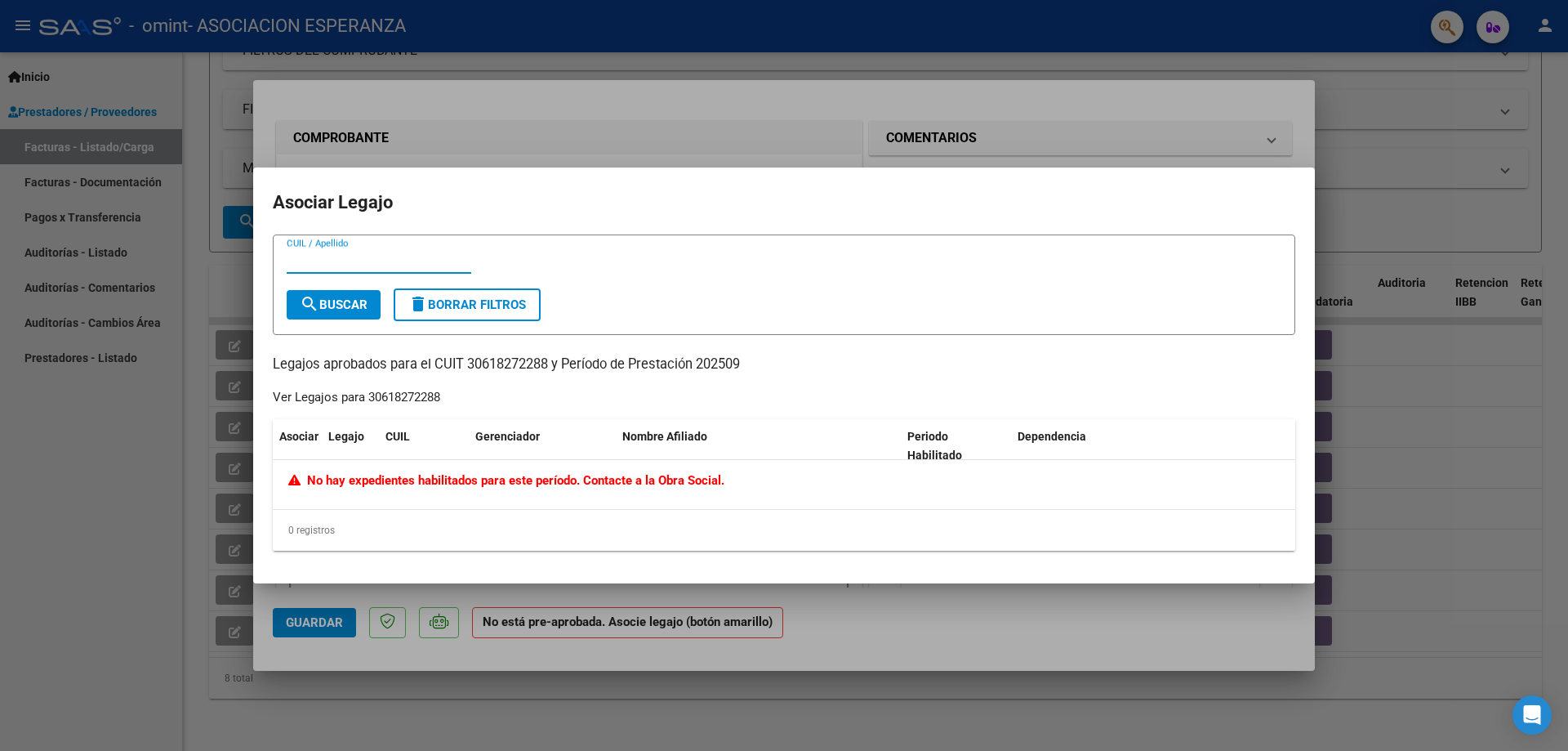
click at [1391, 164] on div at bounding box center [784, 376] width 1568 height 751
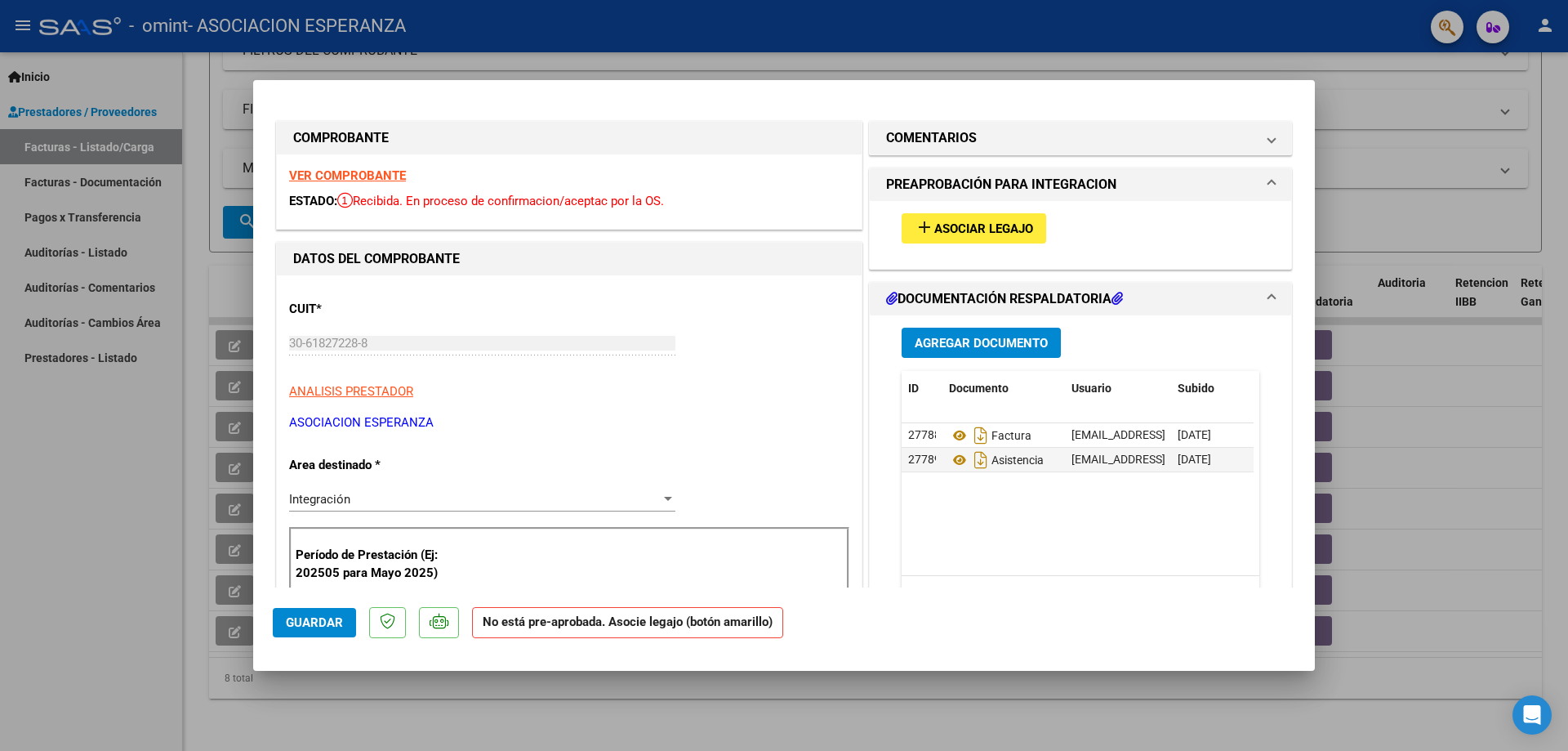
click at [1406, 206] on div at bounding box center [784, 376] width 1568 height 751
type input "$ 0,00"
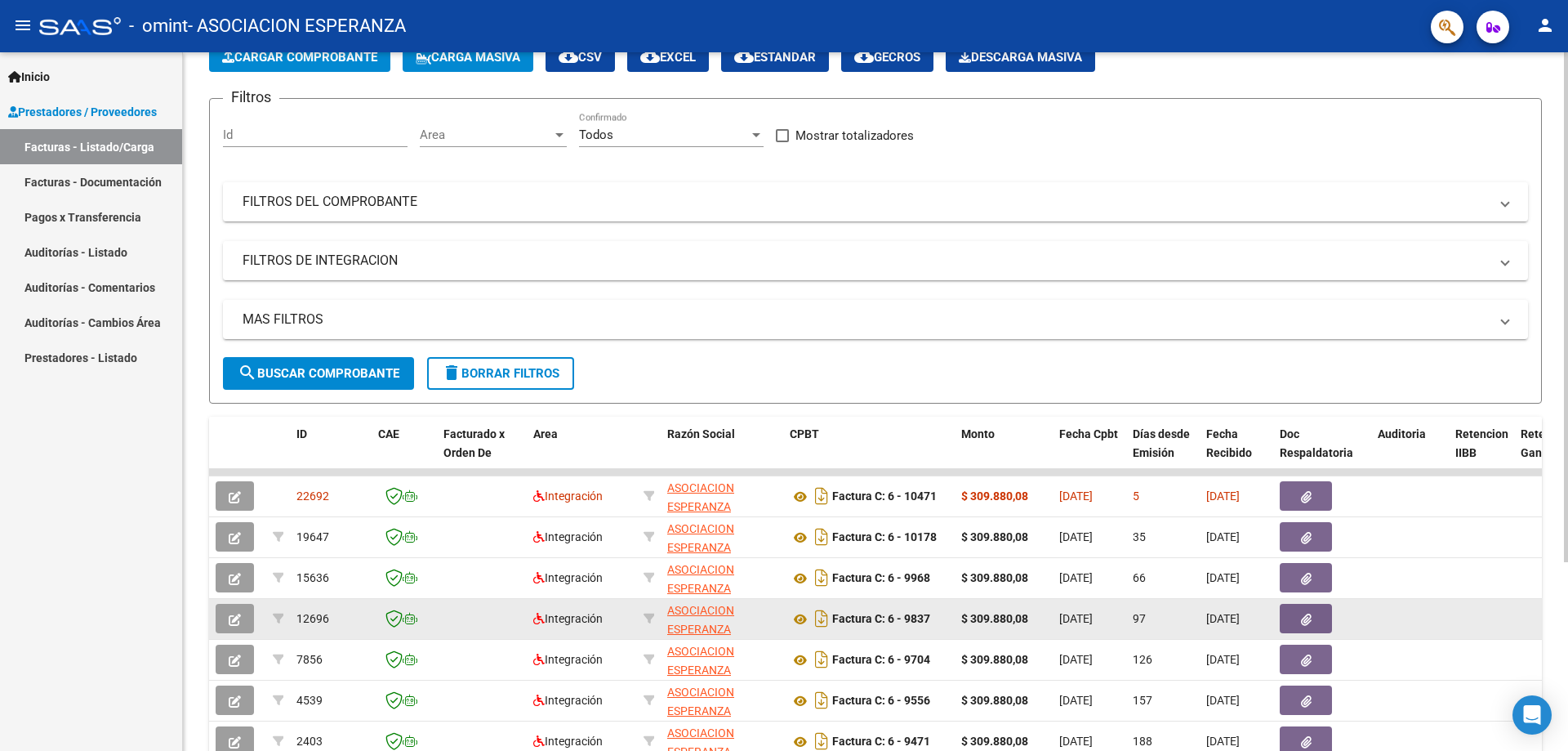
scroll to position [0, 0]
